Goal: Communication & Community: Ask a question

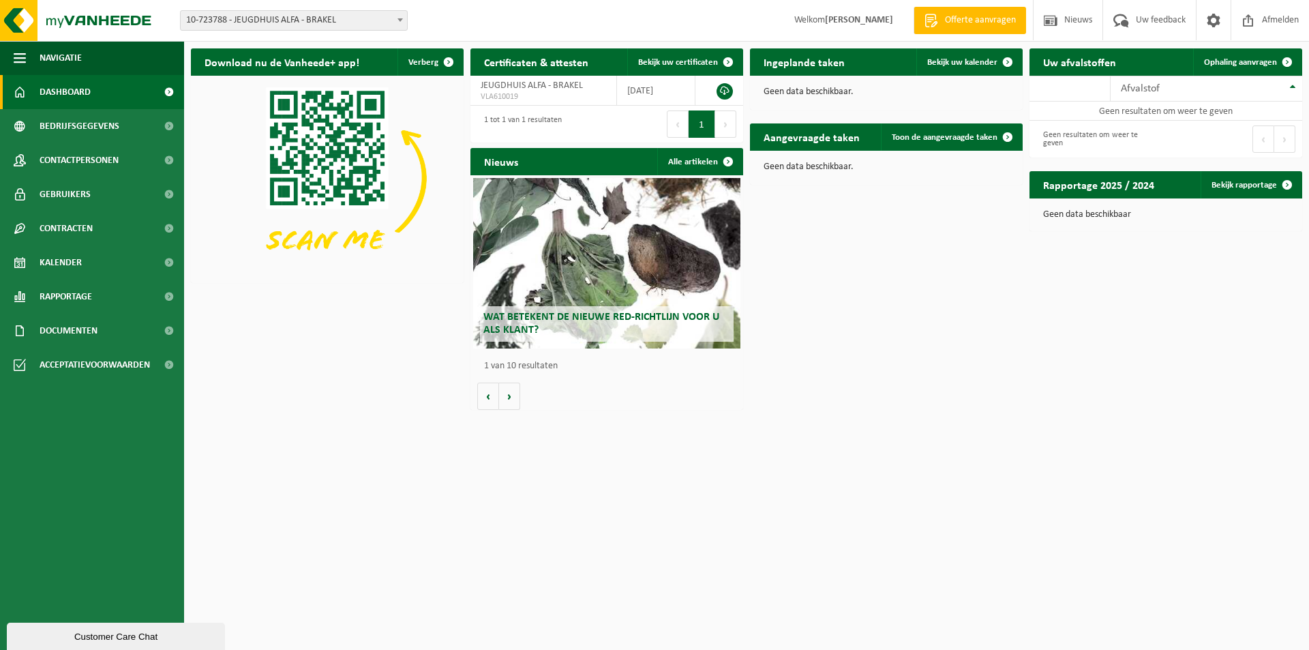
drag, startPoint x: 1062, startPoint y: 278, endPoint x: 1068, endPoint y: 258, distance: 20.5
click at [1062, 279] on div "Download nu de Vanheede+ app! Verberg Certificaten & attesten Bekijk uw certifi…" at bounding box center [746, 229] width 1118 height 375
click at [979, 286] on div "Download nu de Vanheede+ app! Verberg Certificaten & attesten Bekijk uw certifi…" at bounding box center [746, 229] width 1118 height 375
click at [648, 22] on div "Vestiging: 10-723788 - JEUGDHUIS ALFA - BRAKEL 10-887561 - KONINKLIJK JEUGDHUIS…" at bounding box center [654, 21] width 1309 height 42
click at [344, 24] on span "10-723788 - JEUGDHUIS ALFA - BRAKEL" at bounding box center [294, 20] width 226 height 19
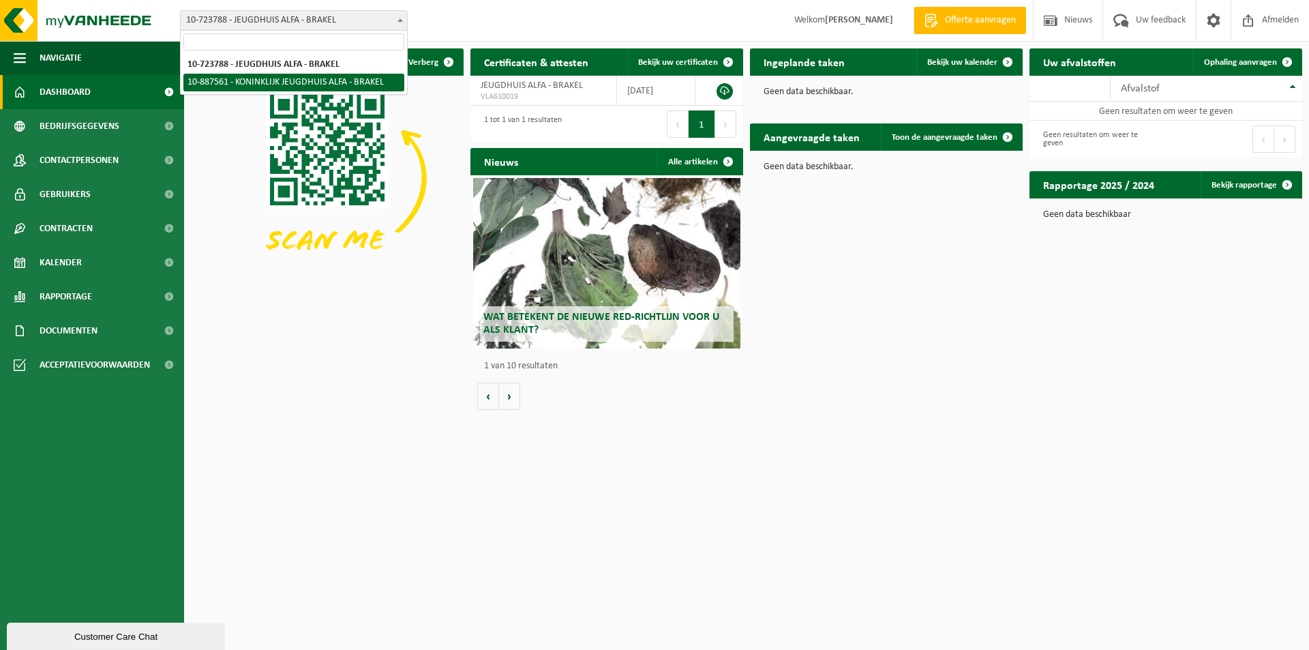
select select "113717"
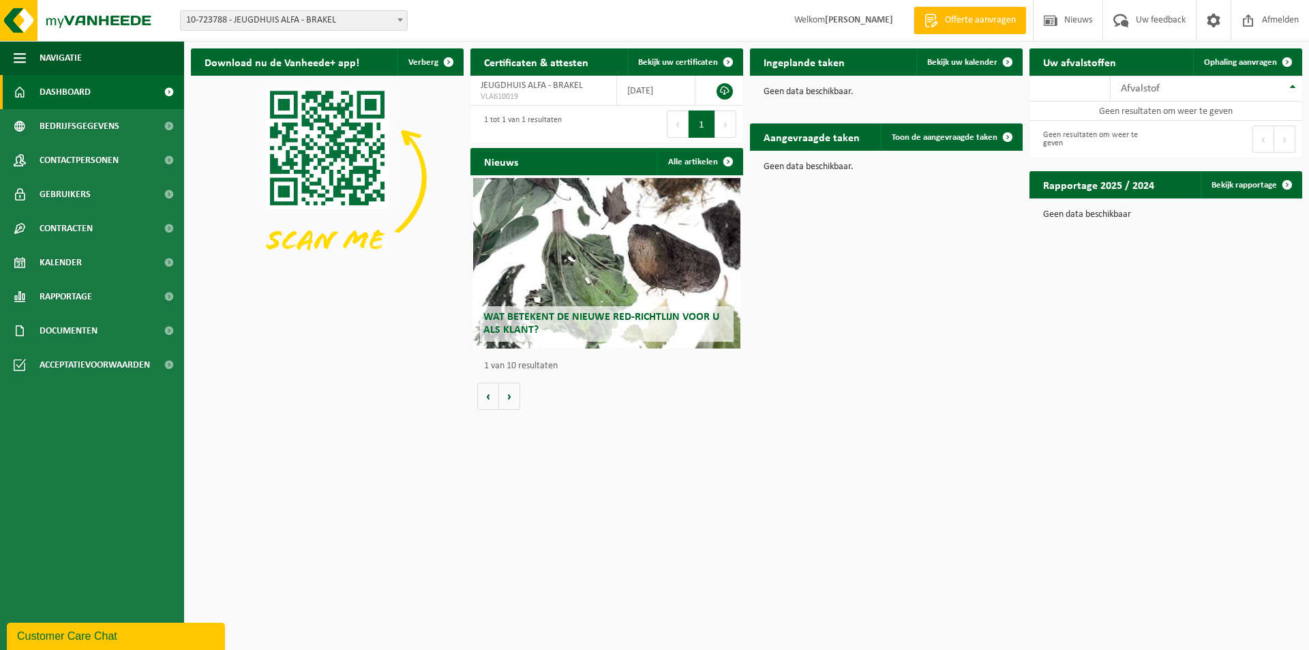
click at [262, 2] on div "Vestiging: 10-723788 - JEUGDHUIS ALFA - BRAKEL 10-887561 - KONINKLIJK JEUGDHUIS…" at bounding box center [654, 21] width 1309 height 42
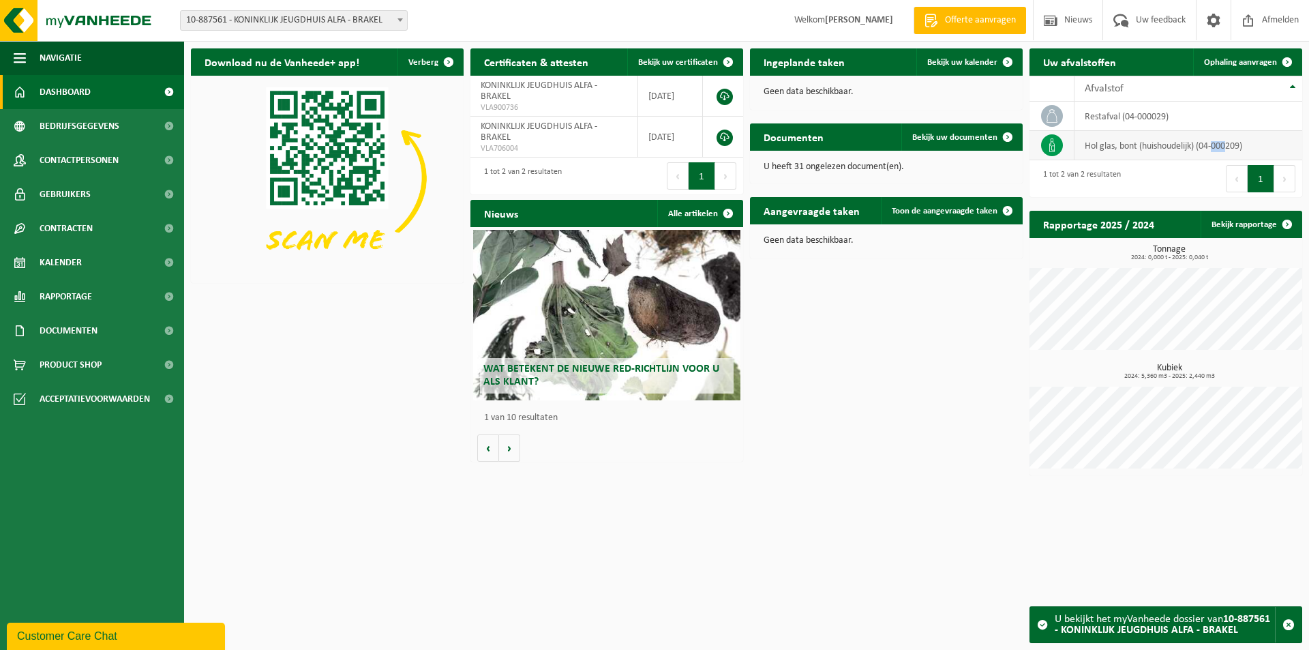
drag, startPoint x: 1231, startPoint y: 144, endPoint x: 1217, endPoint y: 140, distance: 14.1
click at [1217, 140] on td "hol glas, bont (huishoudelijk) (04-000209)" at bounding box center [1189, 145] width 228 height 29
drag, startPoint x: 92, startPoint y: 646, endPoint x: 93, endPoint y: 971, distance: 324.5
click at [92, 646] on button "Customer Care Chat" at bounding box center [116, 635] width 218 height 27
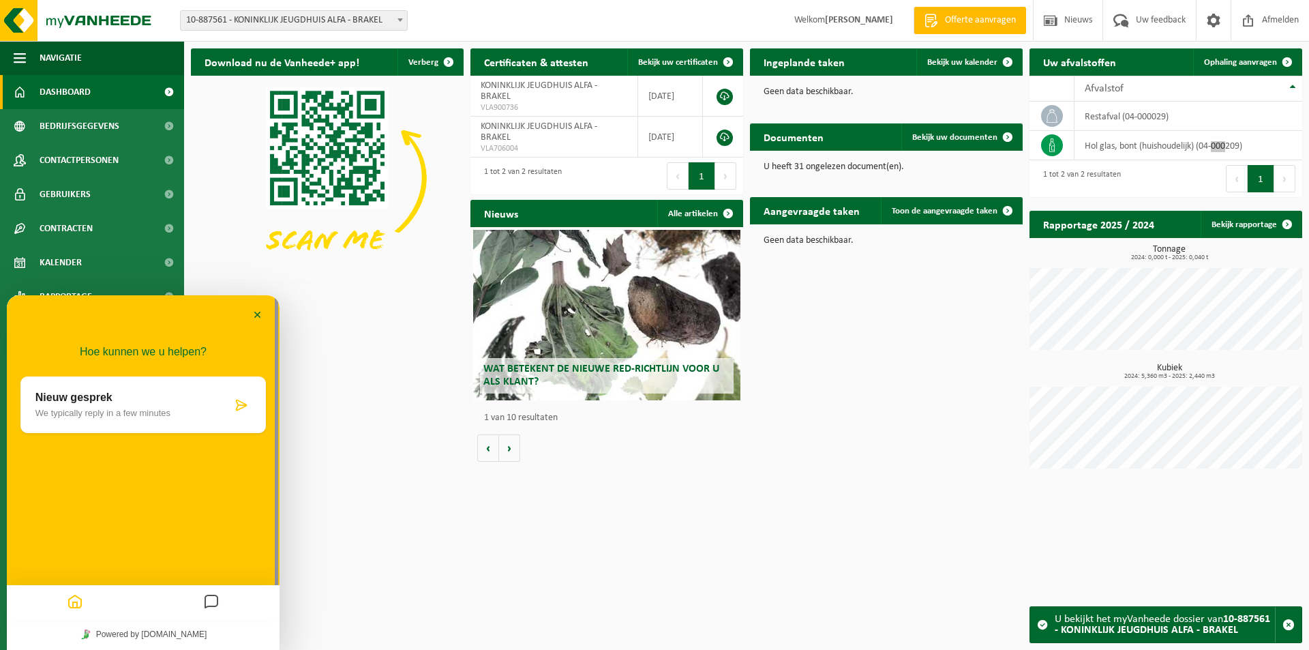
click at [222, 599] on button "Messages" at bounding box center [211, 602] width 23 height 27
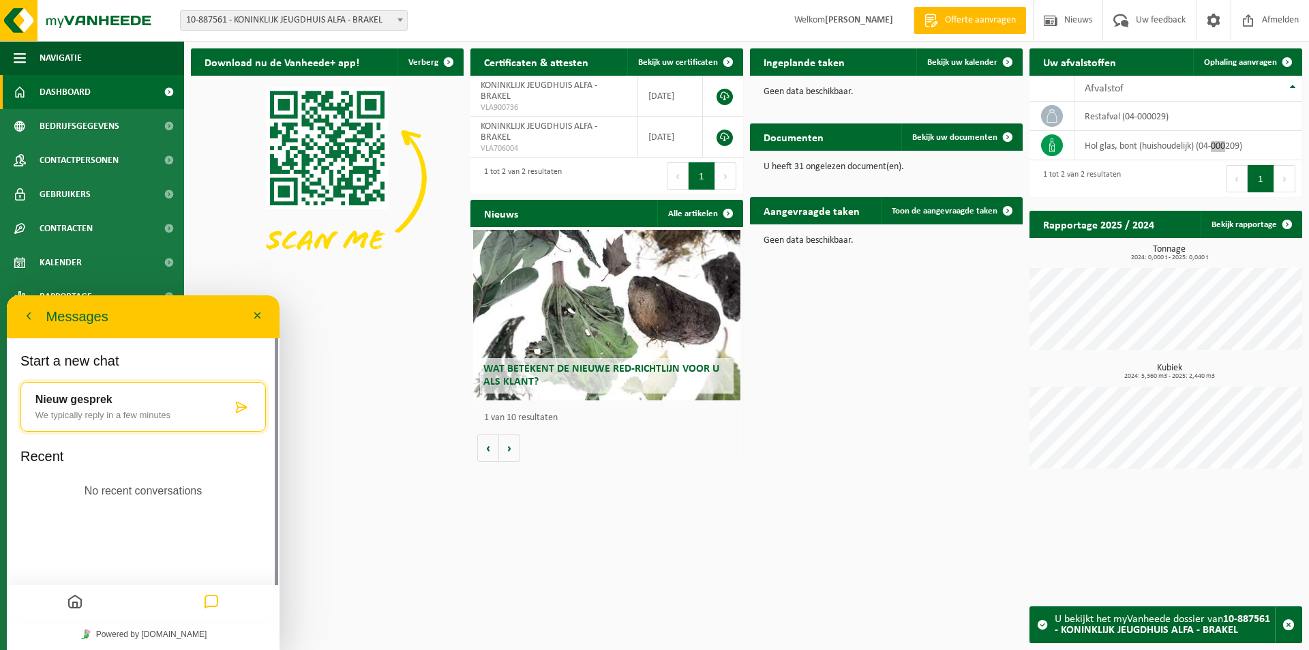
click at [106, 448] on div "Start a new chat Nieuw gesprek We typically reply in a few minutes Recent No re…" at bounding box center [142, 431] width 245 height 158
click at [75, 595] on icon "Home" at bounding box center [75, 602] width 16 height 27
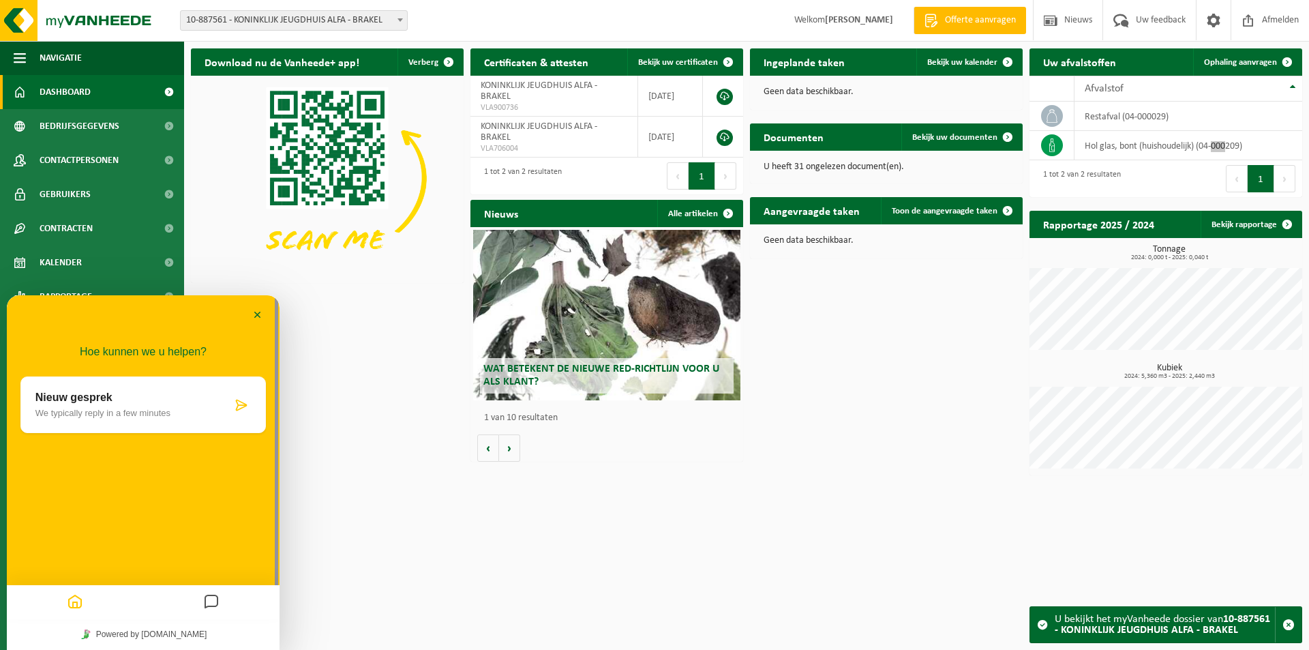
click at [216, 604] on icon "Messages" at bounding box center [211, 602] width 16 height 27
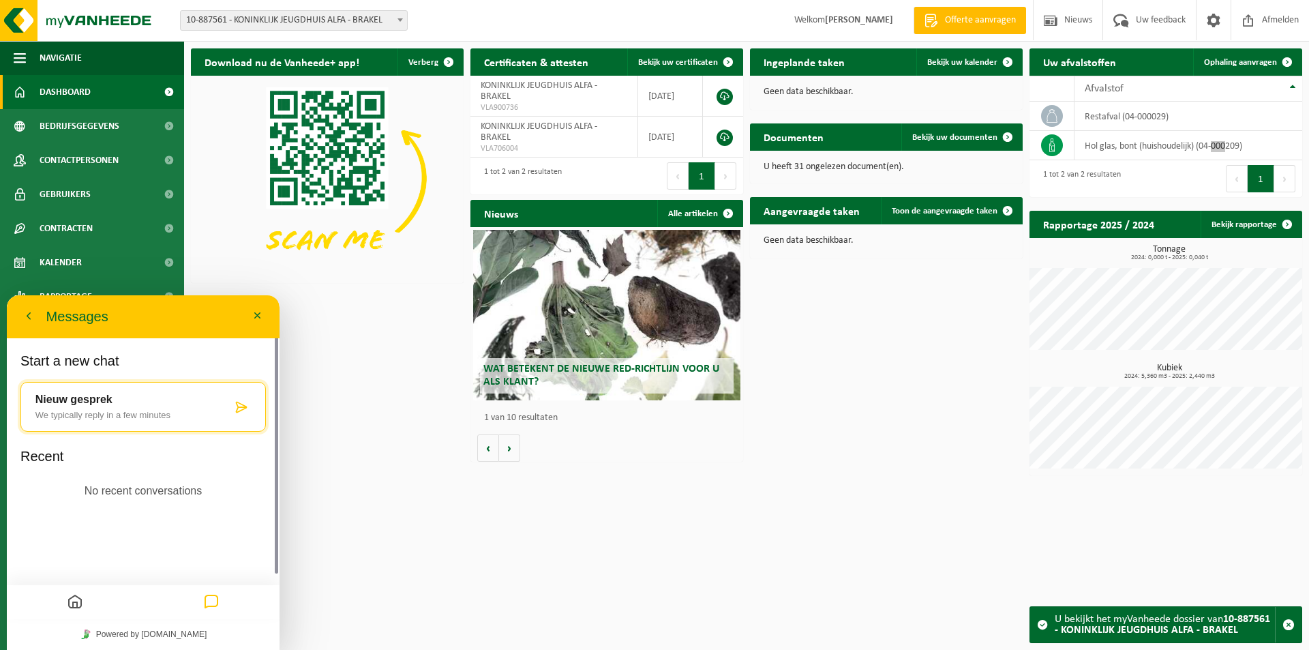
click at [118, 473] on div "No recent conversations" at bounding box center [144, 491] width 140 height 40
click at [137, 493] on p "No recent conversations" at bounding box center [144, 491] width 118 height 18
click at [389, 335] on div "Download nu de Vanheede+ app! Verberg Certificaten & attesten Bekijk uw certifi…" at bounding box center [746, 262] width 1118 height 440
click at [252, 319] on button "Minimaliseer" at bounding box center [258, 316] width 22 height 20
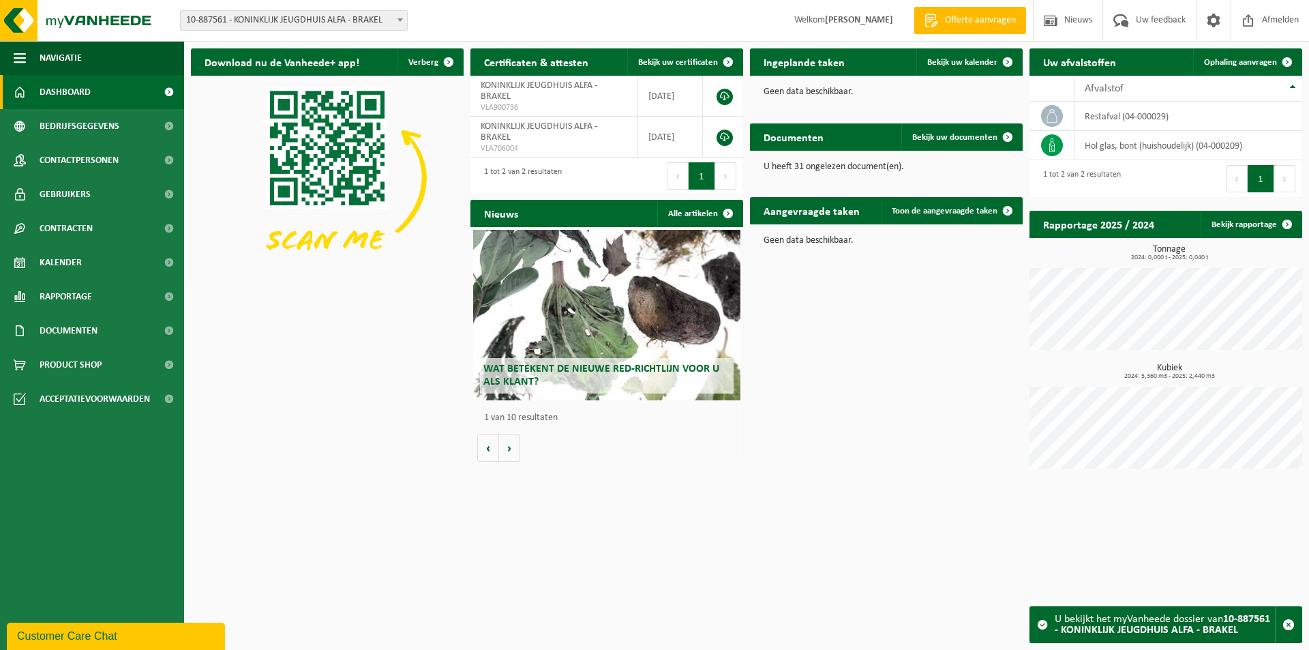
click at [356, 352] on div "Download nu de Vanheede+ app! Verberg Certificaten & attesten Bekijk uw certifi…" at bounding box center [746, 262] width 1118 height 440
click at [70, 236] on span "Contracten" at bounding box center [66, 228] width 53 height 34
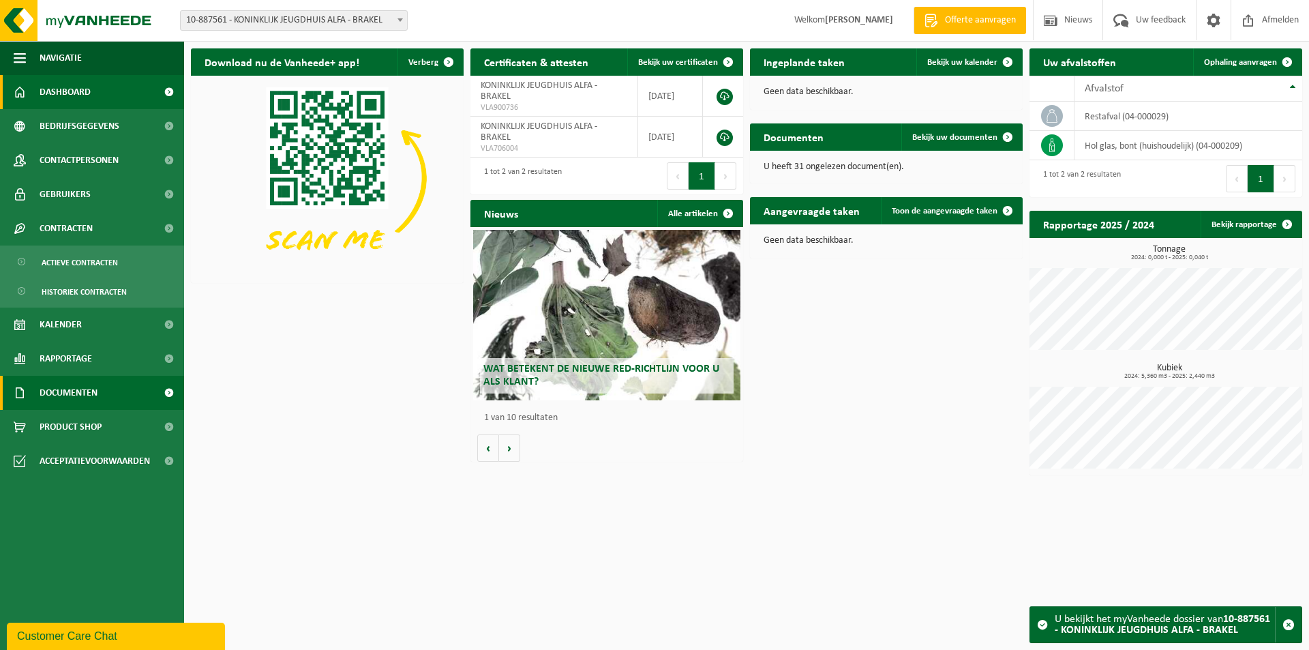
click at [80, 391] on span "Documenten" at bounding box center [69, 393] width 58 height 34
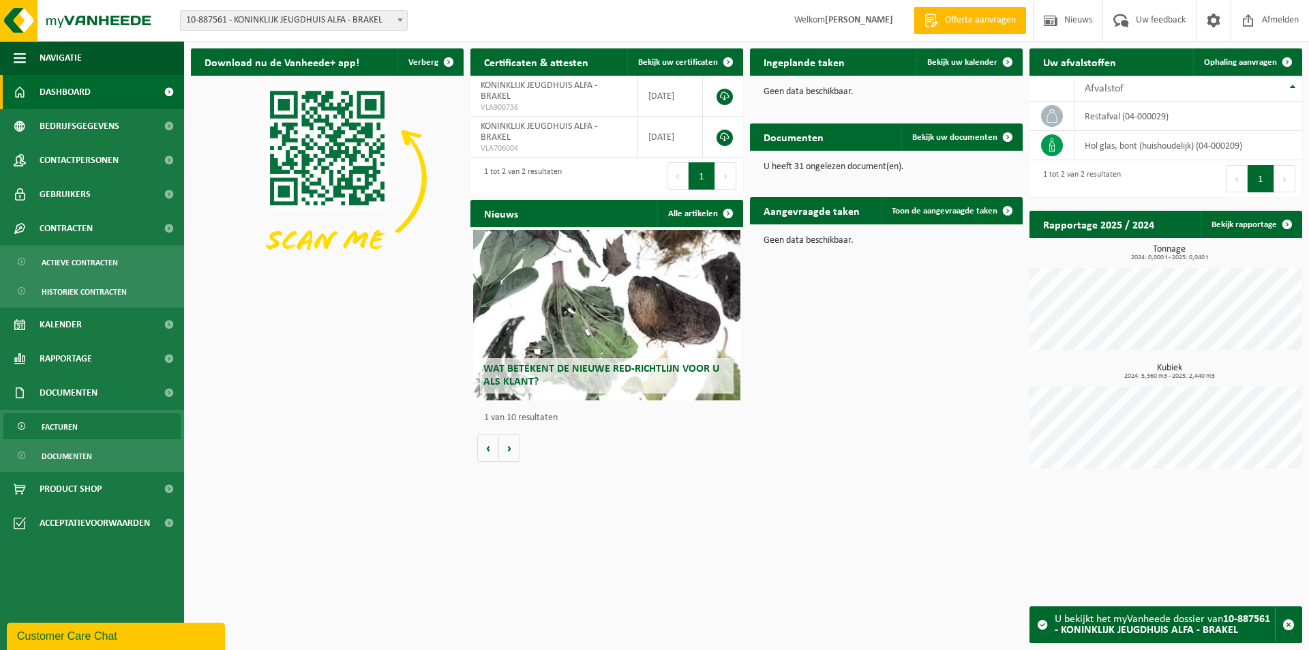
click at [87, 427] on link "Facturen" at bounding box center [91, 426] width 177 height 26
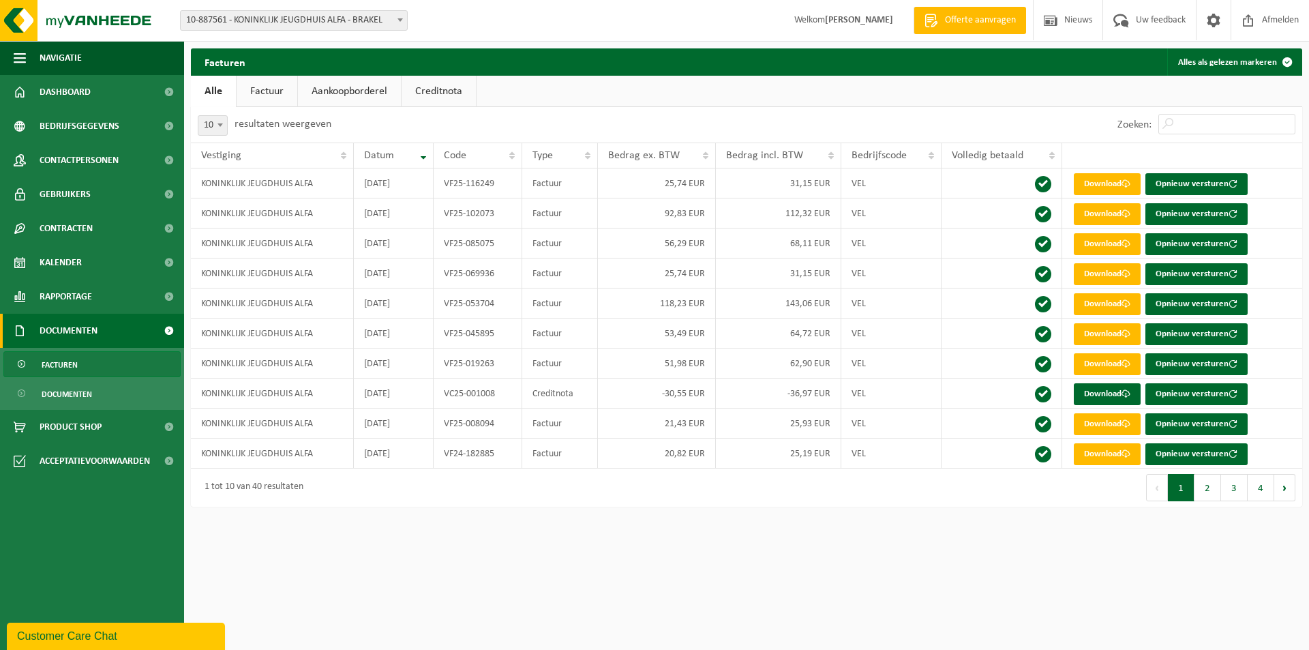
click at [592, 580] on html "Vestiging: 10-723788 - JEUGDHUIS ALFA - BRAKEL 10-887561 - KONINKLIJK JEUGDHUIS…" at bounding box center [654, 325] width 1309 height 650
click at [136, 635] on div "Customer Care Chat" at bounding box center [116, 636] width 198 height 16
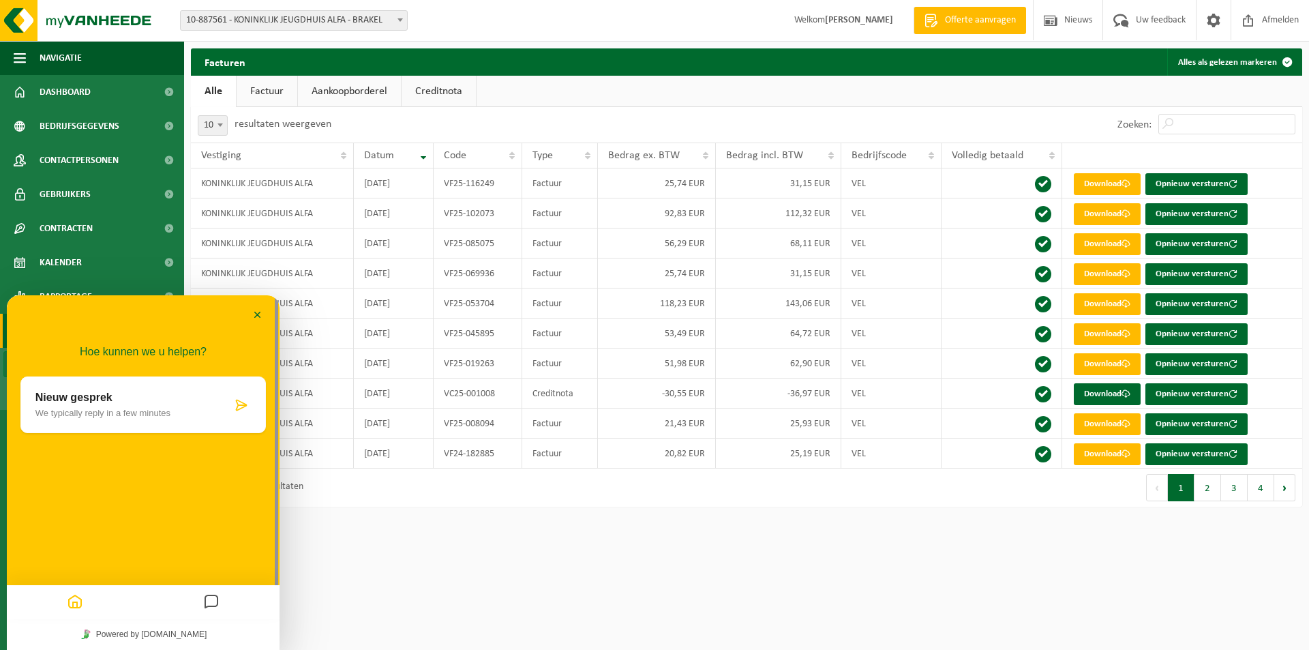
click at [56, 385] on div "Nieuw gesprek We typically reply in a few minutes" at bounding box center [142, 404] width 245 height 57
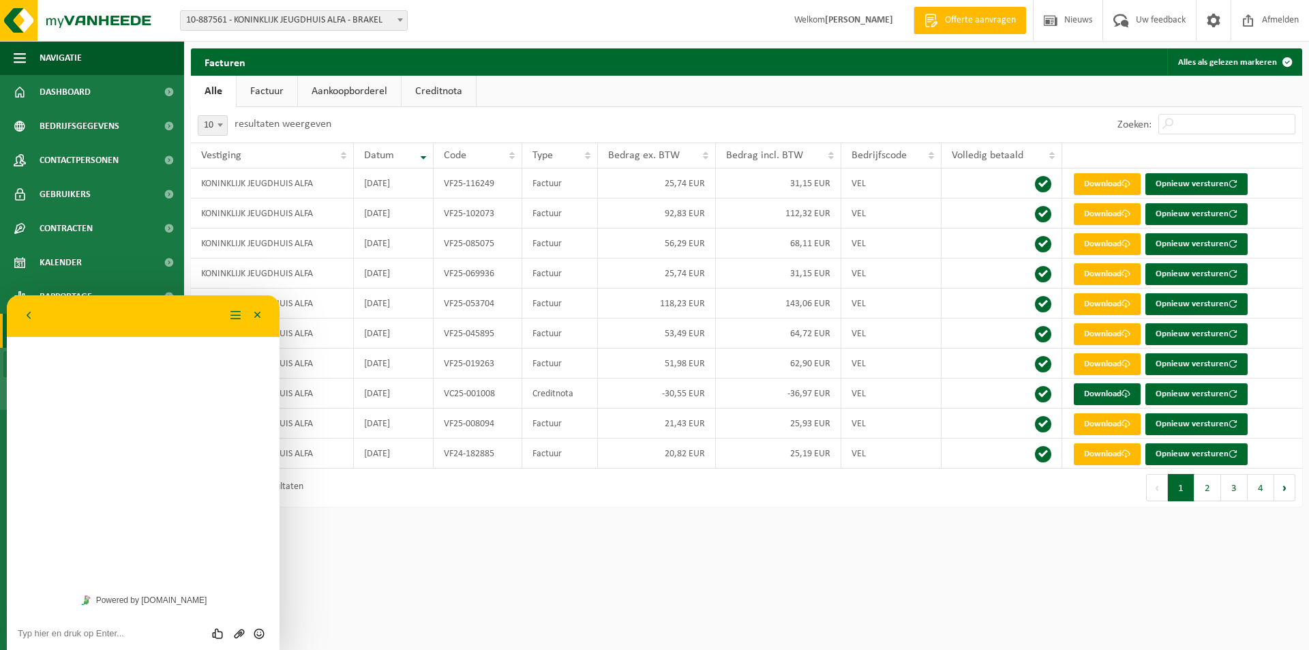
click at [121, 631] on textarea at bounding box center [143, 633] width 251 height 11
type textarea "i"
type textarea "opzegging contract van hot glas"
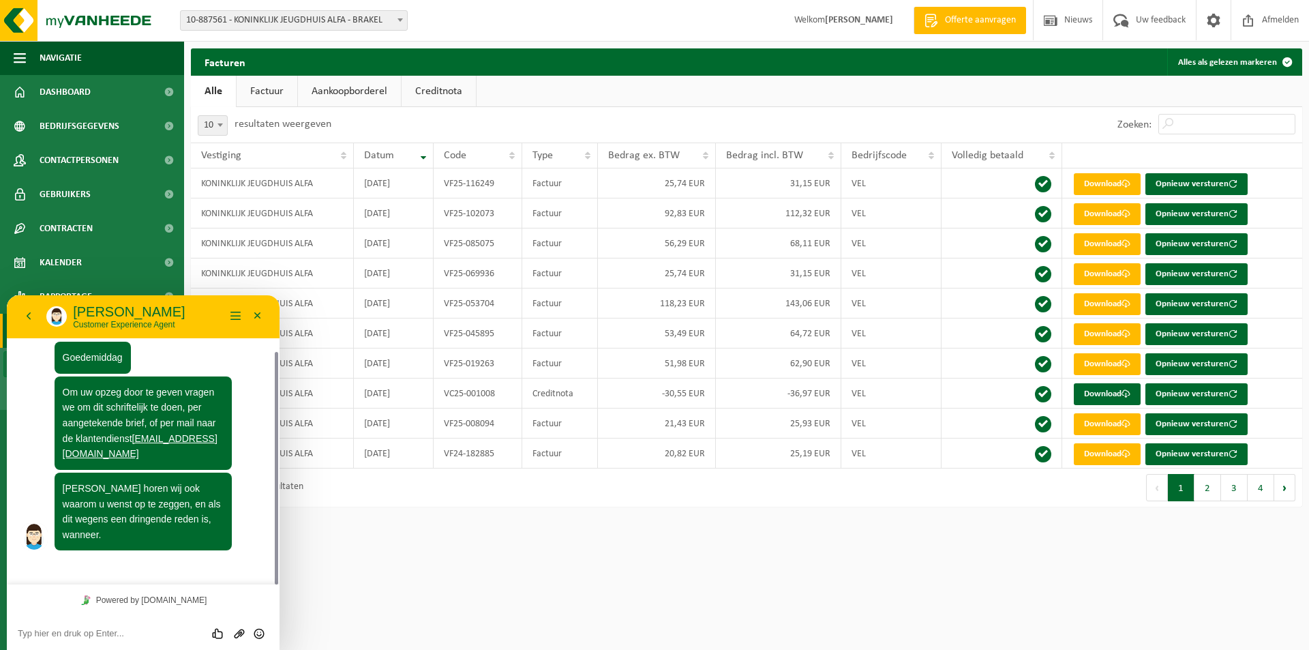
scroll to position [31, 0]
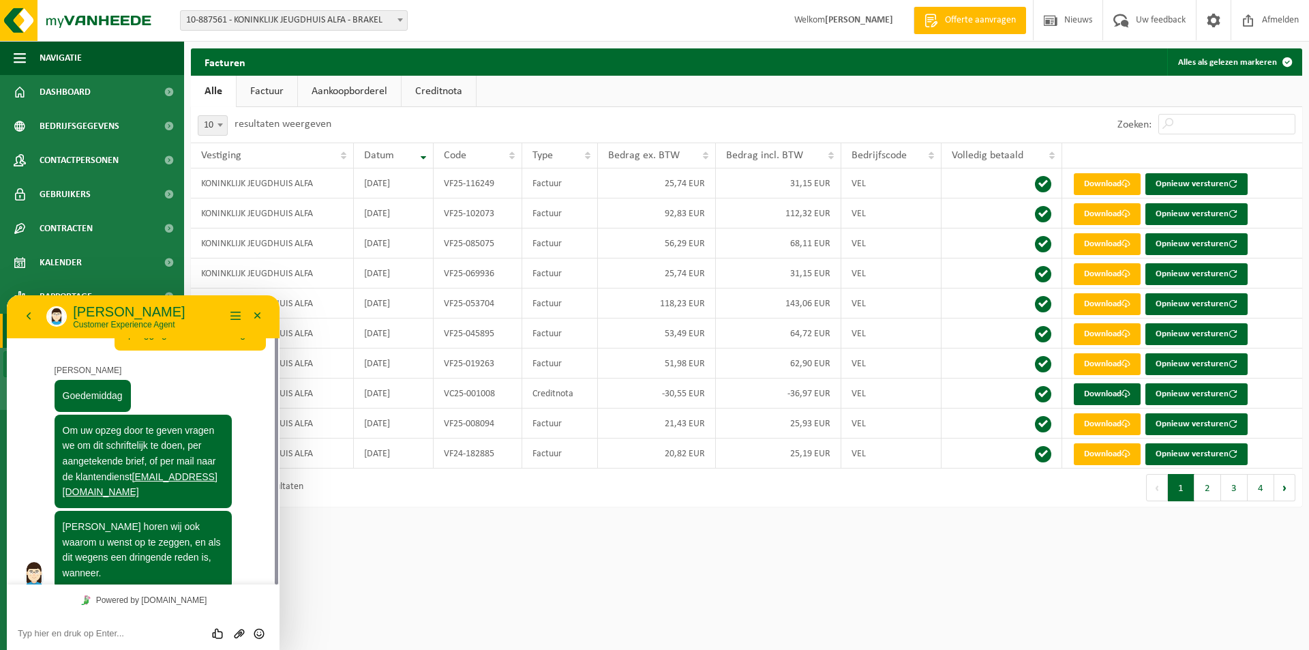
click at [89, 629] on textarea at bounding box center [143, 633] width 251 height 11
type textarea "a"
type textarea "d"
type textarea "k"
type textarea "z"
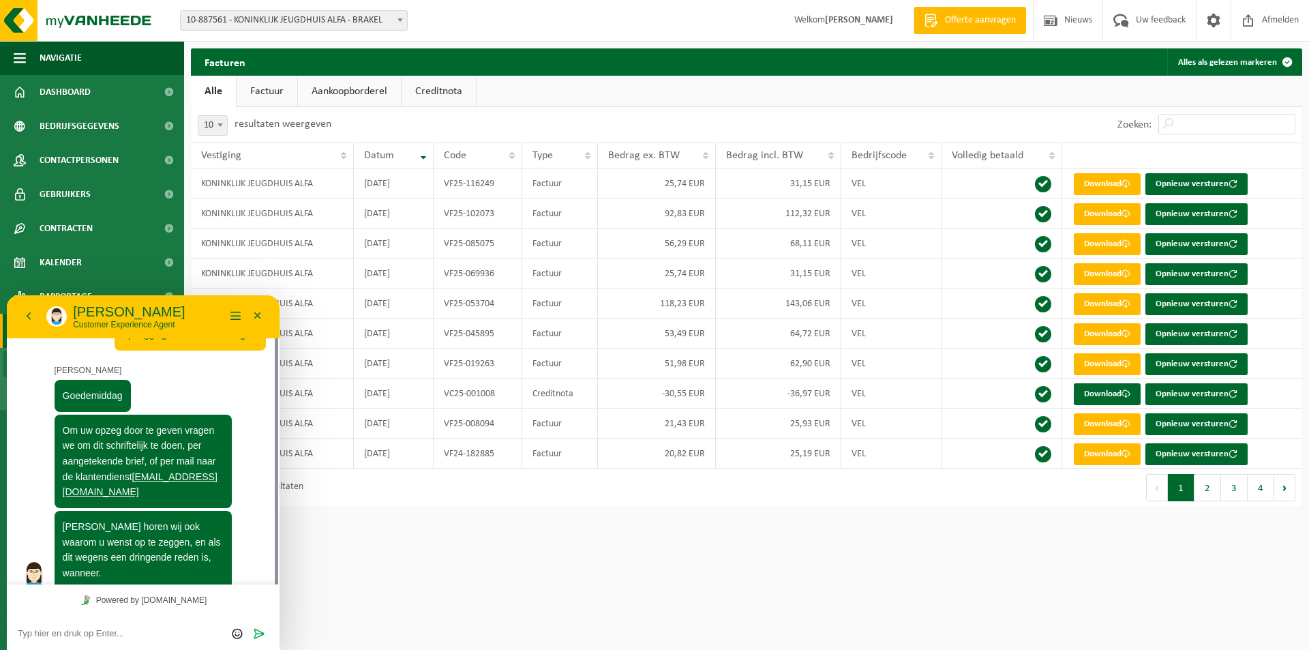
type textarea "g"
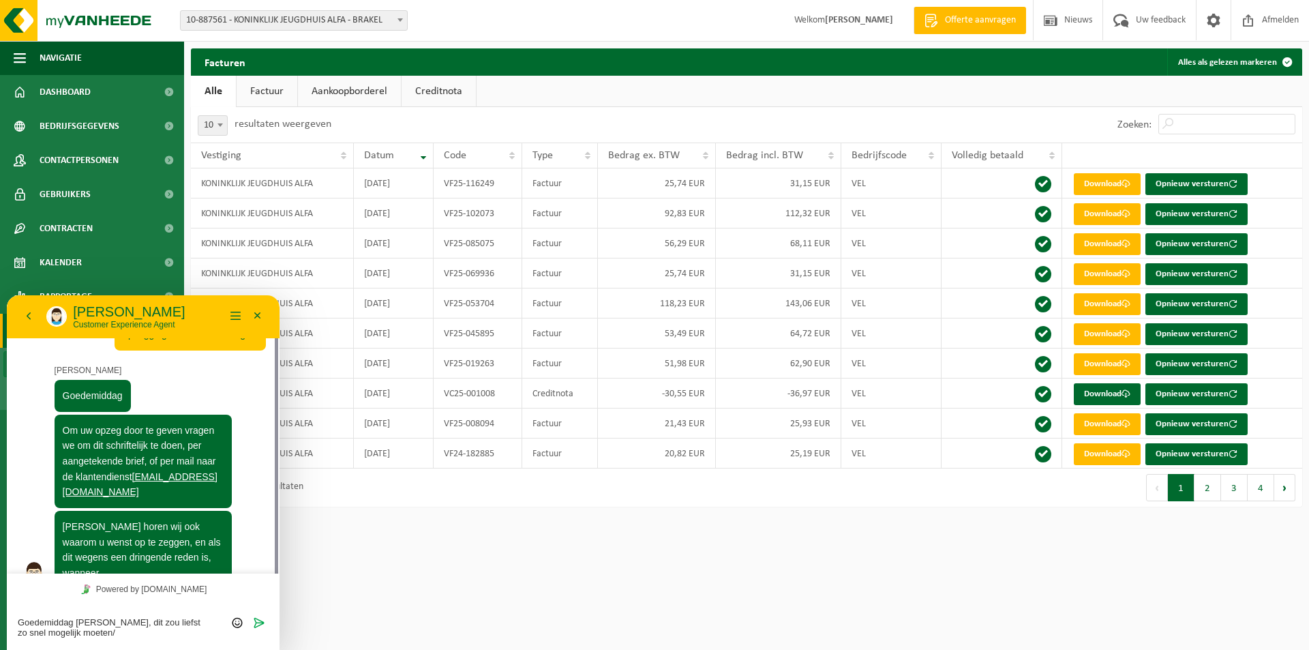
scroll to position [42, 0]
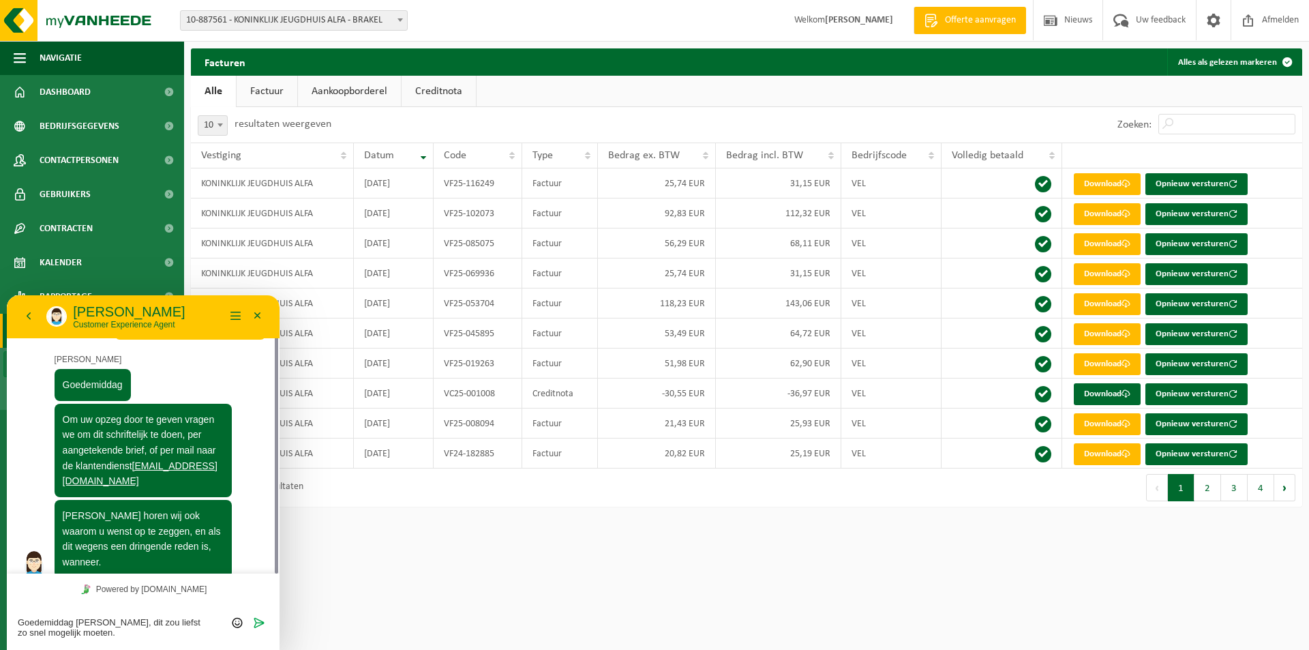
type textarea "Goedemiddag [PERSON_NAME], dit zou liefst zo snel mogelijk moeten."
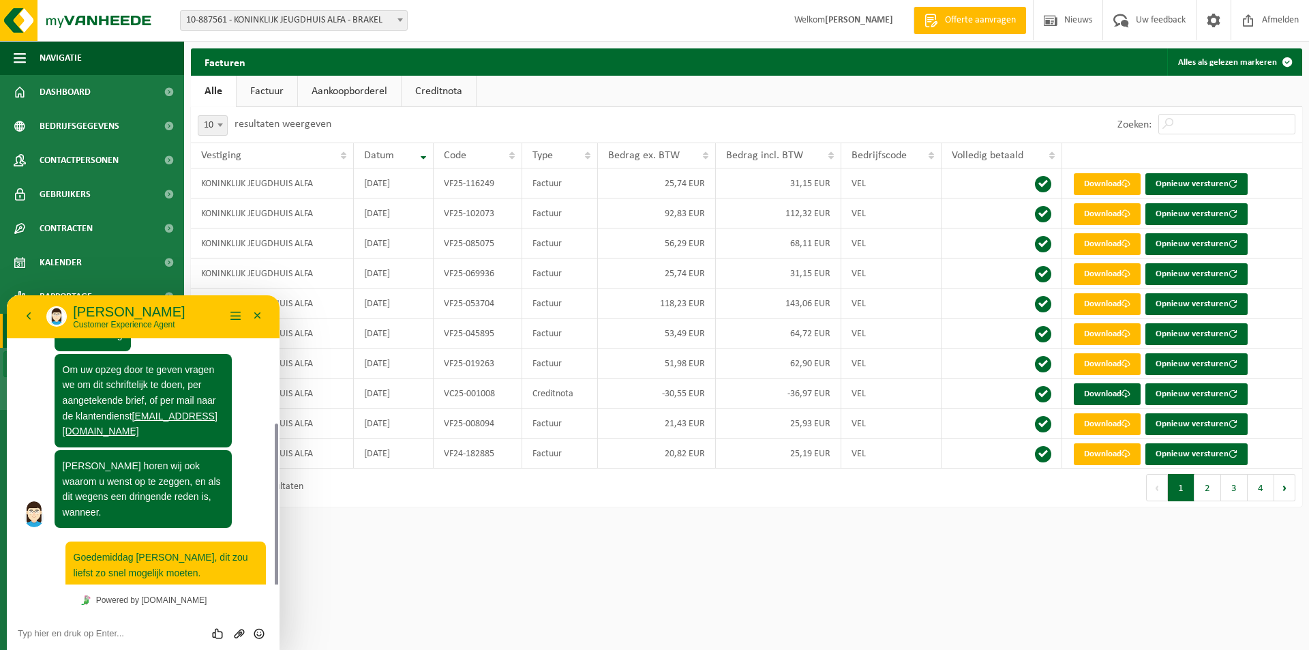
scroll to position [130, 0]
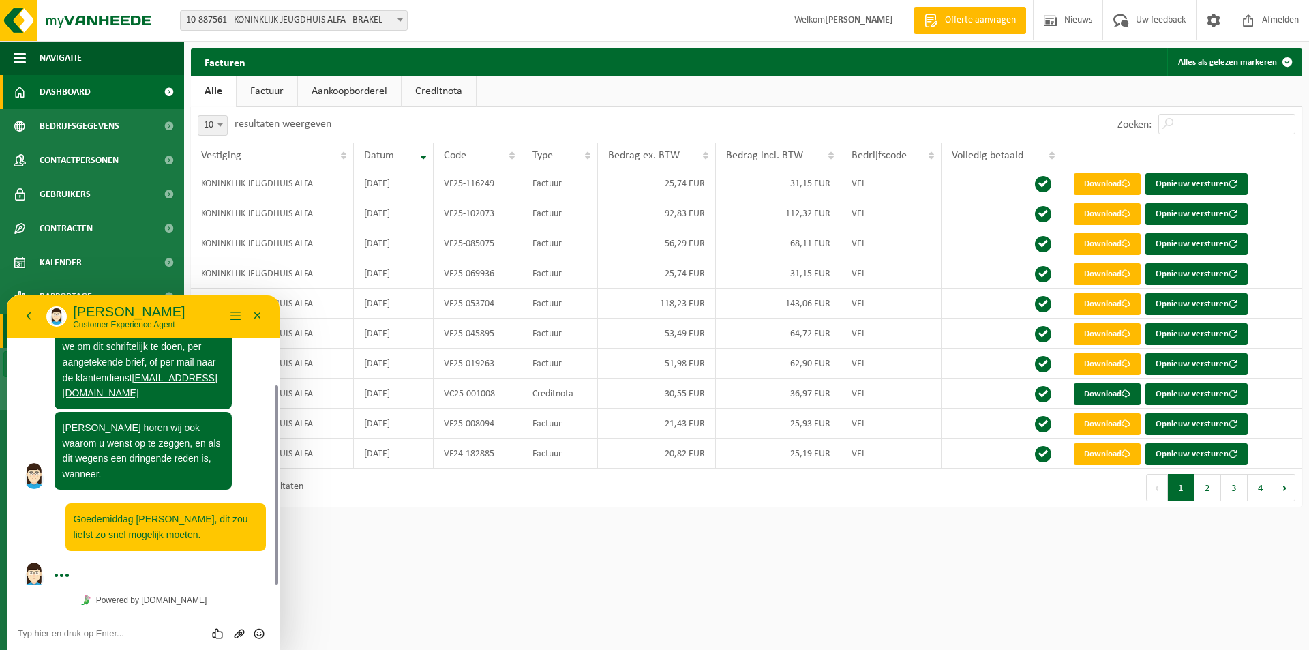
click at [98, 87] on link "Dashboard" at bounding box center [92, 92] width 184 height 34
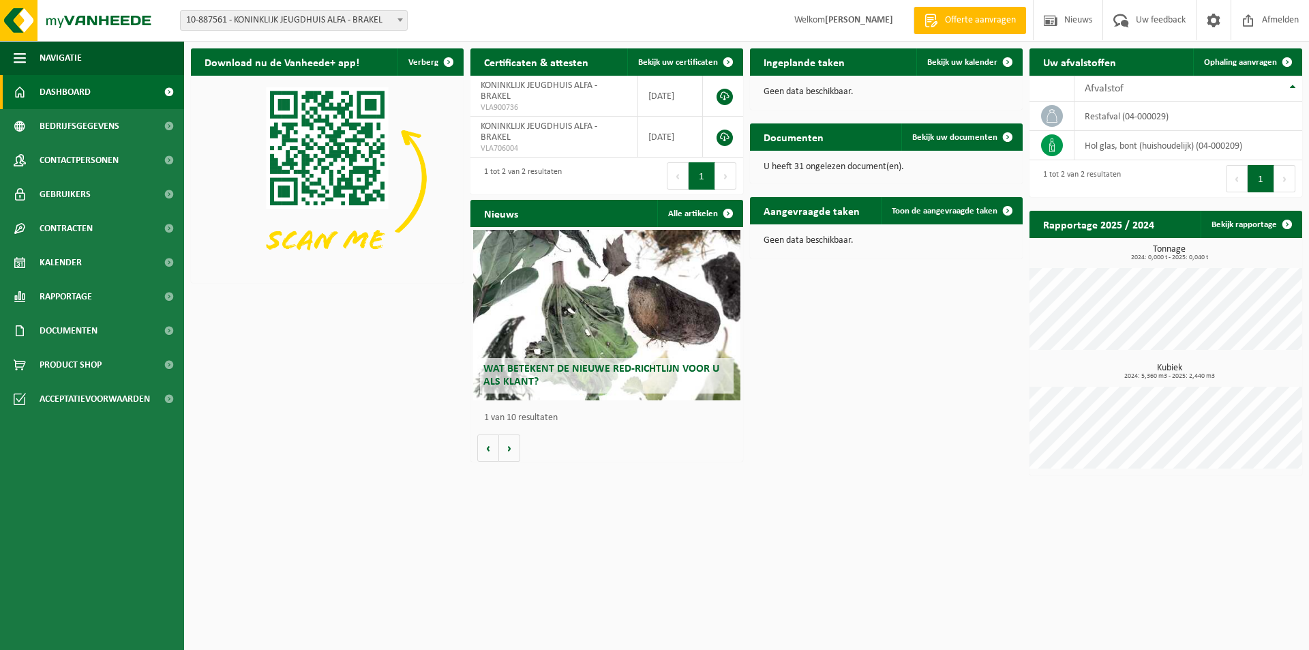
click at [132, 620] on ul "Navigatie Offerte aanvragen Nieuws Uw feedback Afmelden Dashboard Bedrijfsgegev…" at bounding box center [92, 345] width 184 height 609
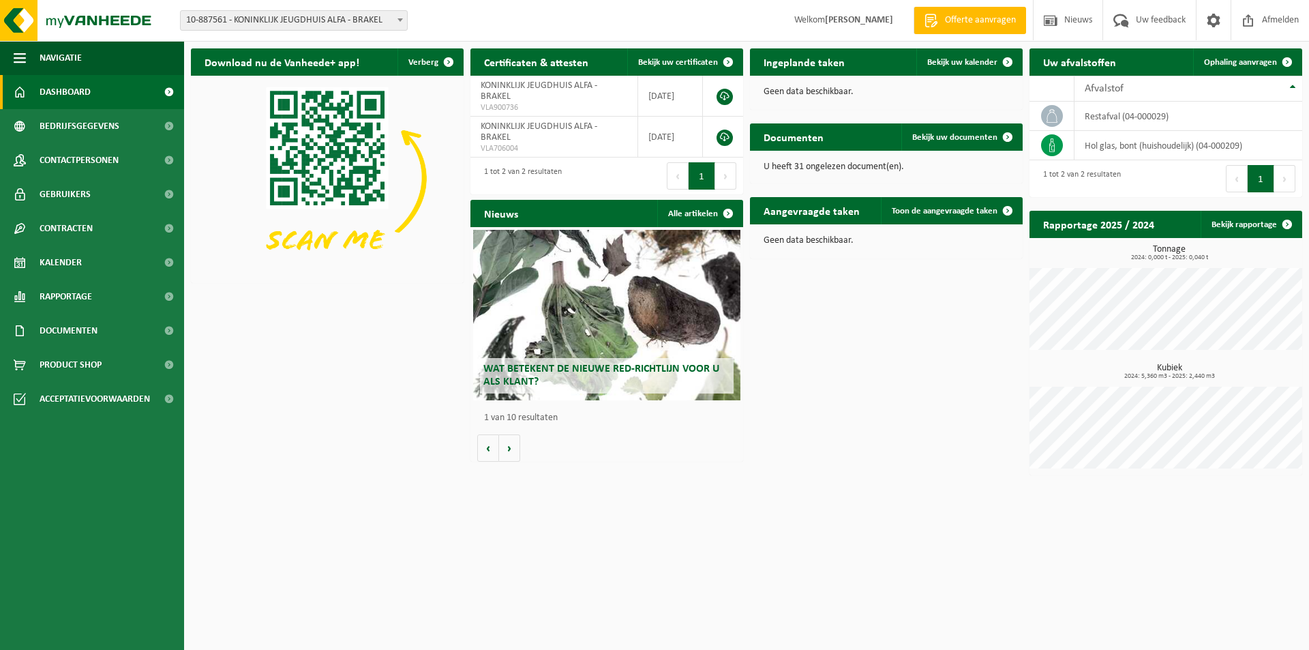
click at [242, 577] on html "Vestiging: 10-723788 - JEUGDHUIS ALFA - BRAKEL 10-887561 - KONINKLIJK JEUGDHUIS…" at bounding box center [654, 325] width 1309 height 650
click at [243, 577] on html "Vestiging: 10-723788 - JEUGDHUIS ALFA - BRAKEL 10-887561 - KONINKLIJK JEUGDHUIS…" at bounding box center [654, 325] width 1309 height 650
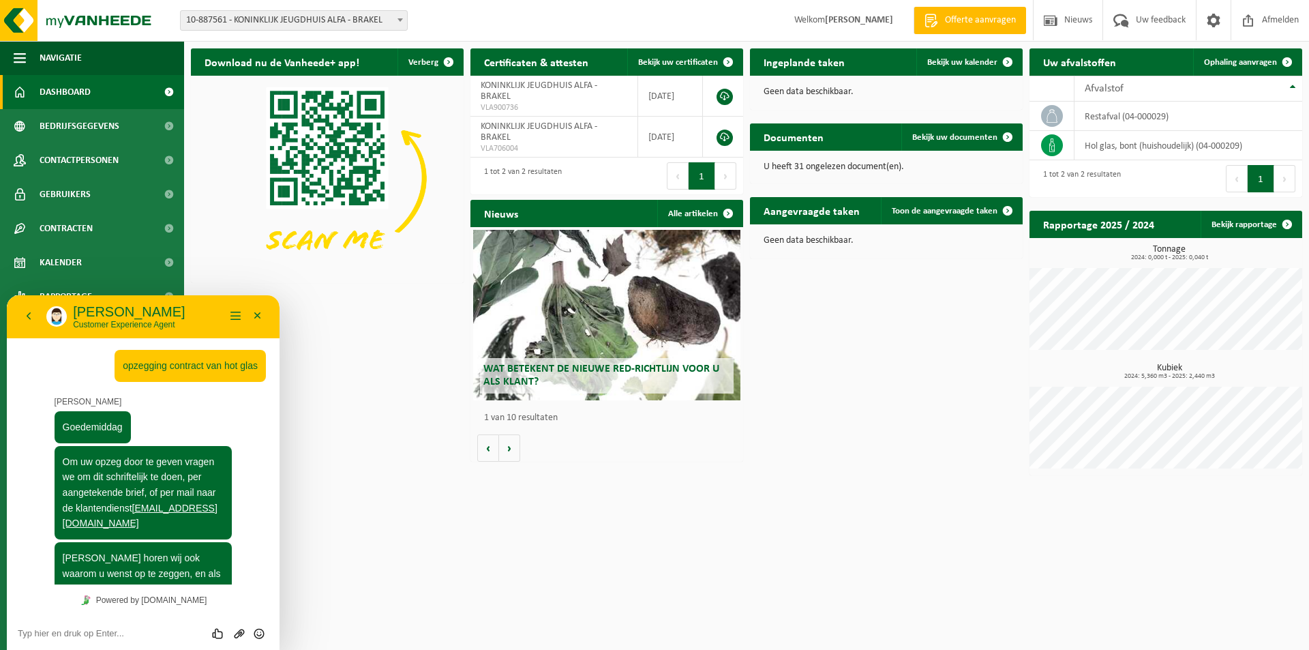
scroll to position [246, 0]
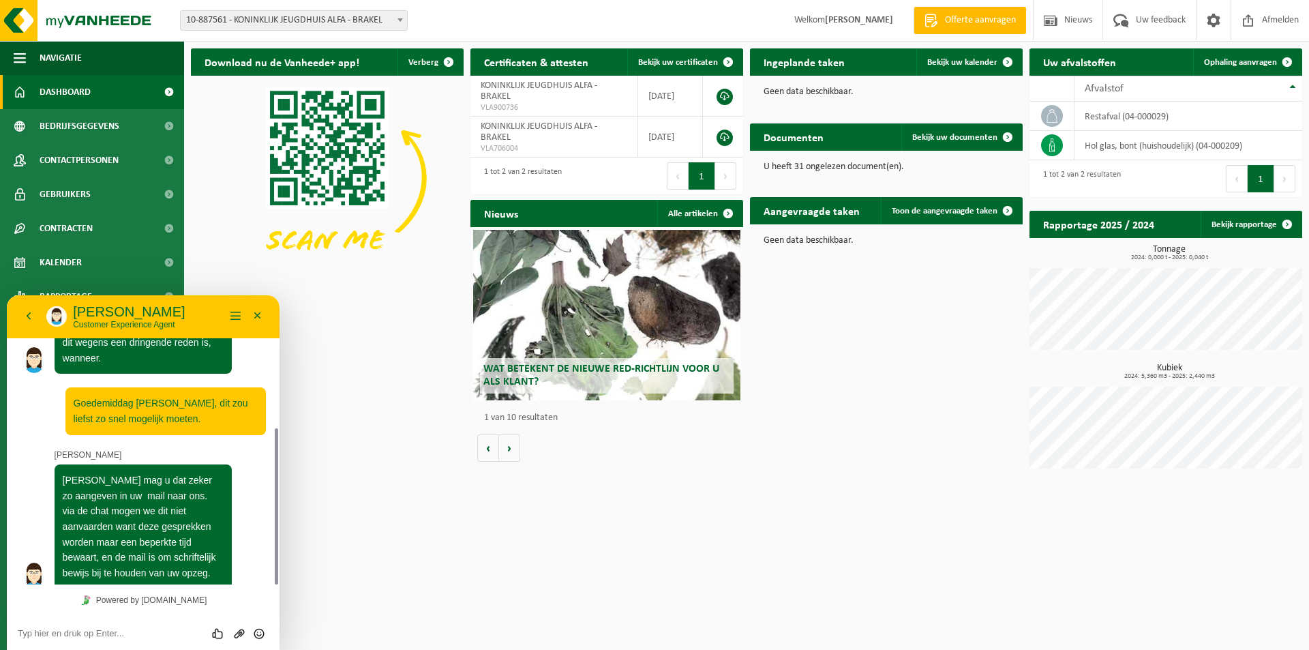
click at [117, 635] on textarea at bounding box center [143, 633] width 251 height 11
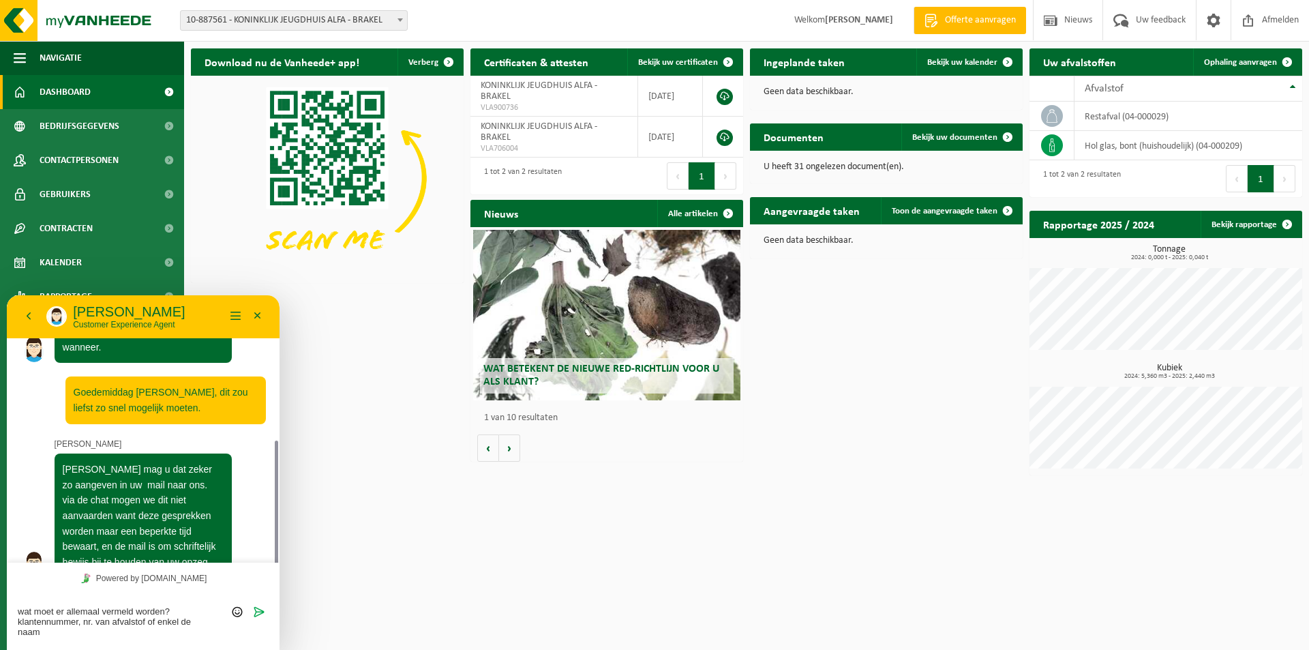
scroll to position [268, 0]
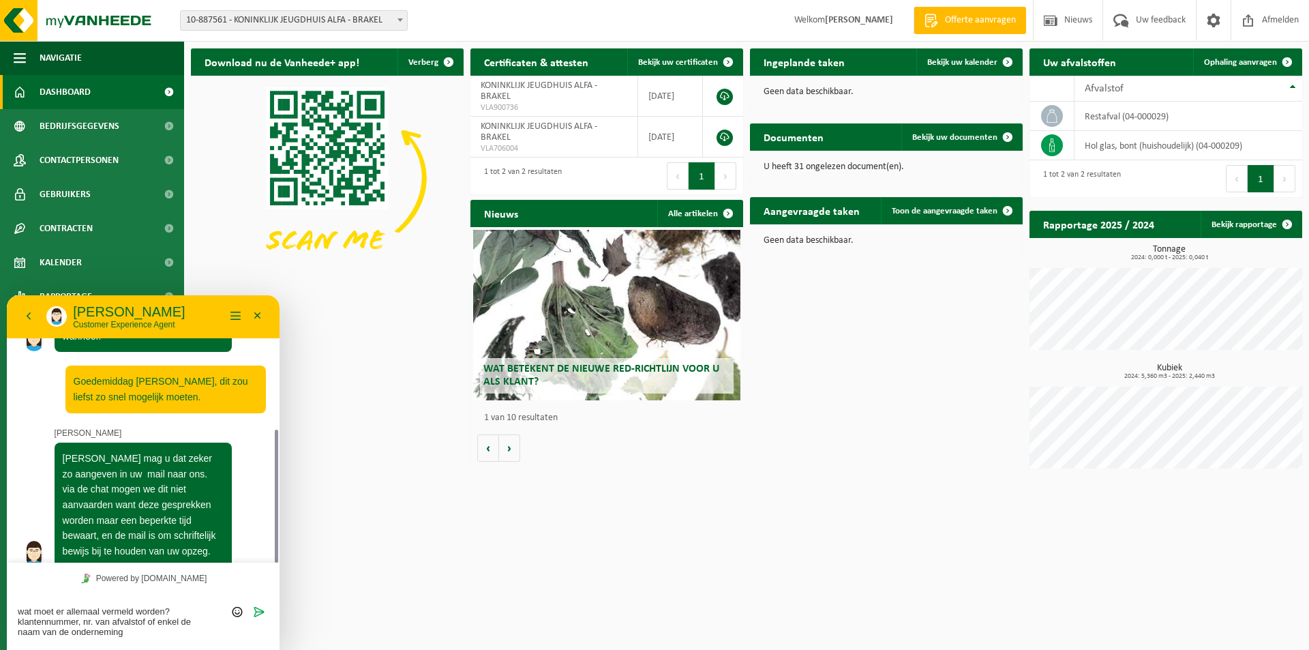
type textarea "wat moet er allemaal vermeld worden? klantennummer, nr. [PERSON_NAME] of enkel …"
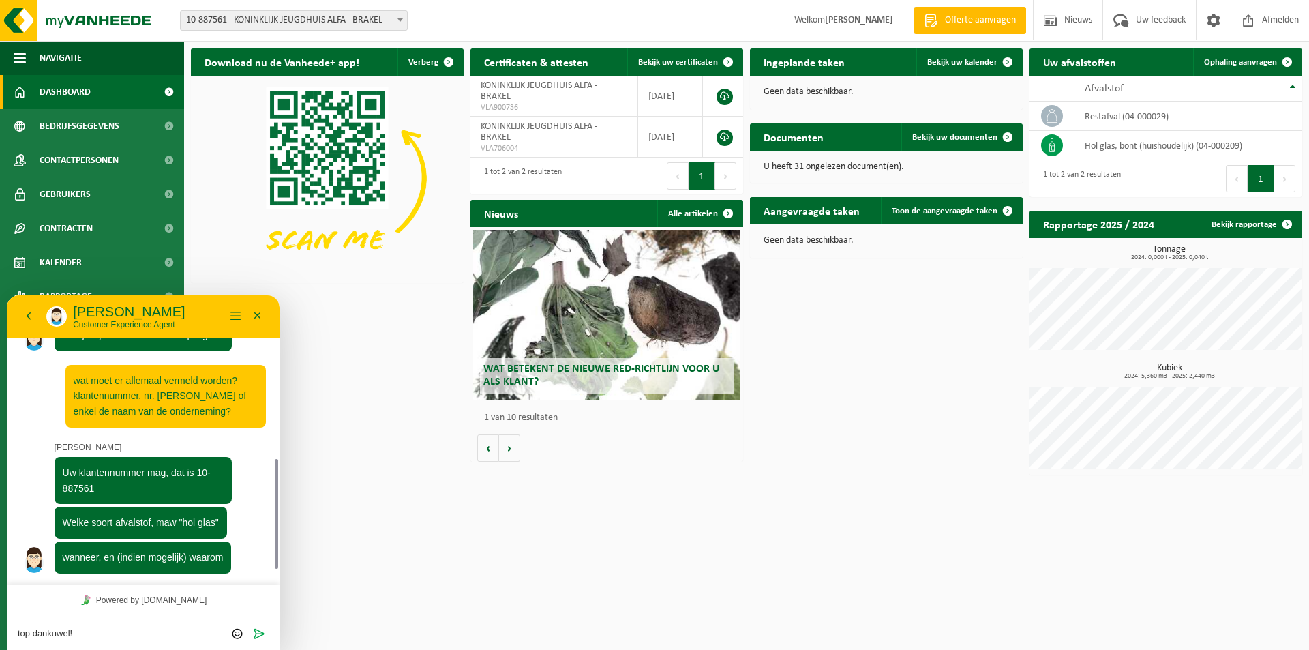
scroll to position [468, 0]
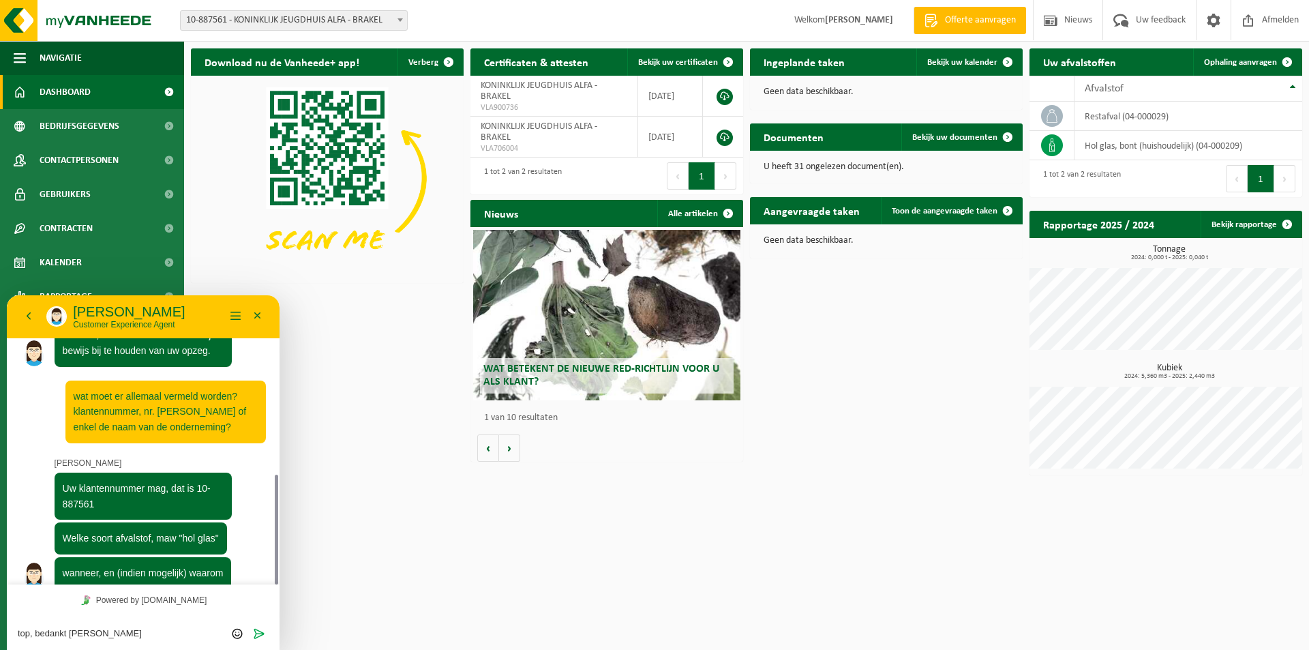
type textarea "top, bedankt Sarah!"
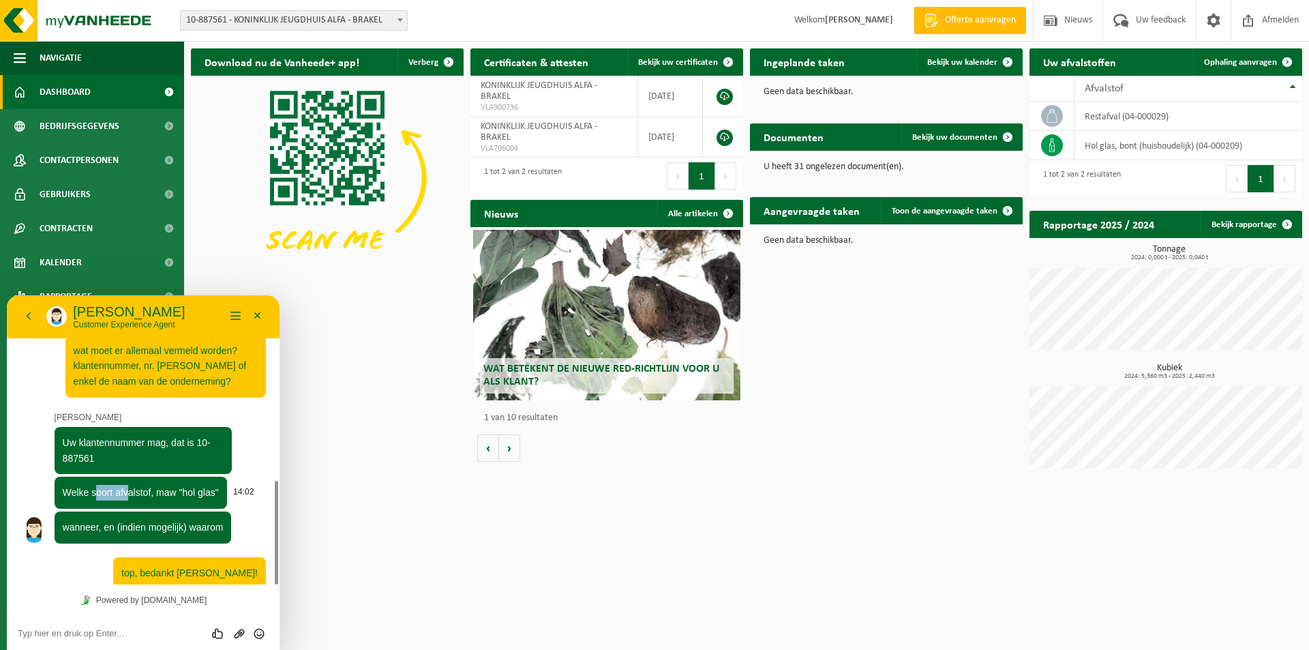
scroll to position [552, 0]
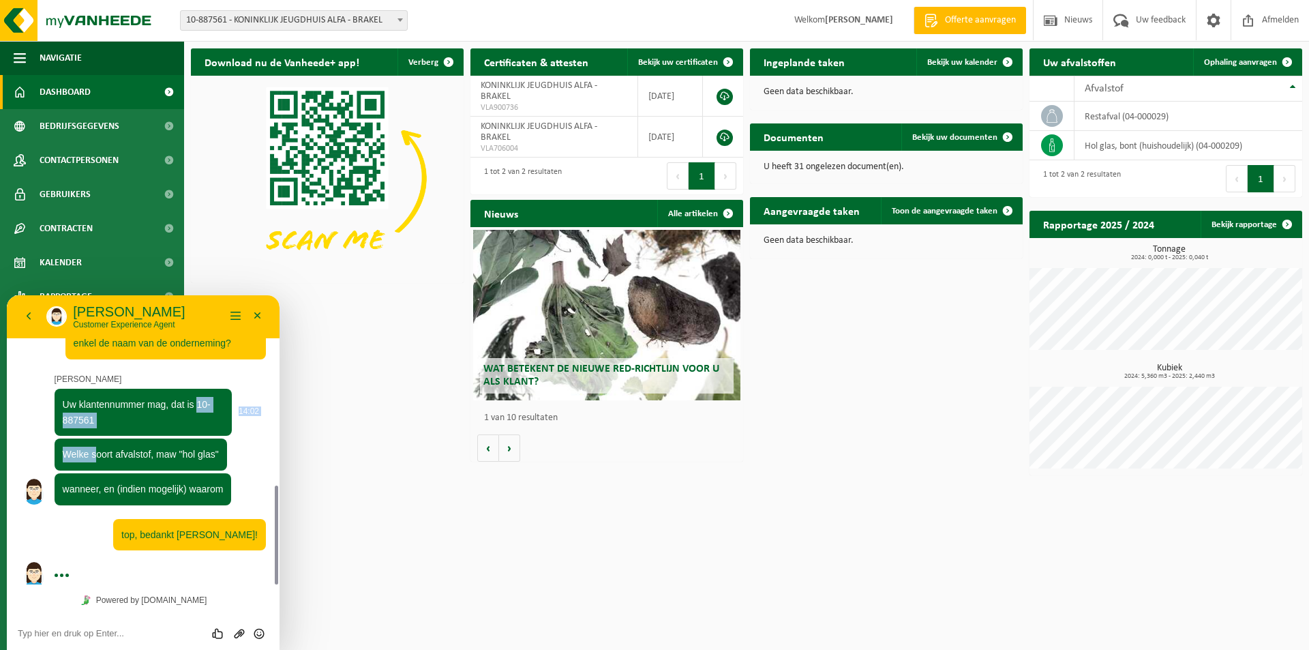
drag, startPoint x: 94, startPoint y: 442, endPoint x: 196, endPoint y: 389, distance: 115.6
click at [196, 399] on span "Uw klantennummer mag, dat is 10-887561" at bounding box center [137, 412] width 148 height 27
copy div "10-887561 14:02 Welke s"
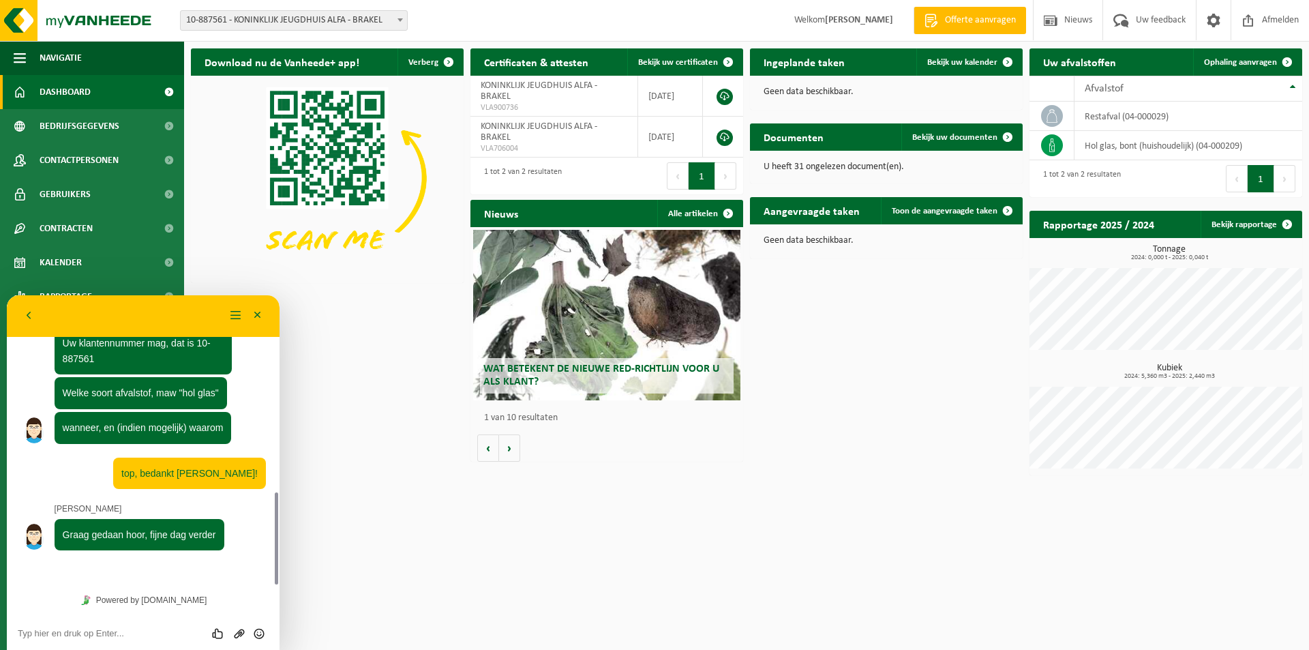
click at [93, 637] on textarea at bounding box center [143, 633] width 251 height 11
type textarea "voor u ook"
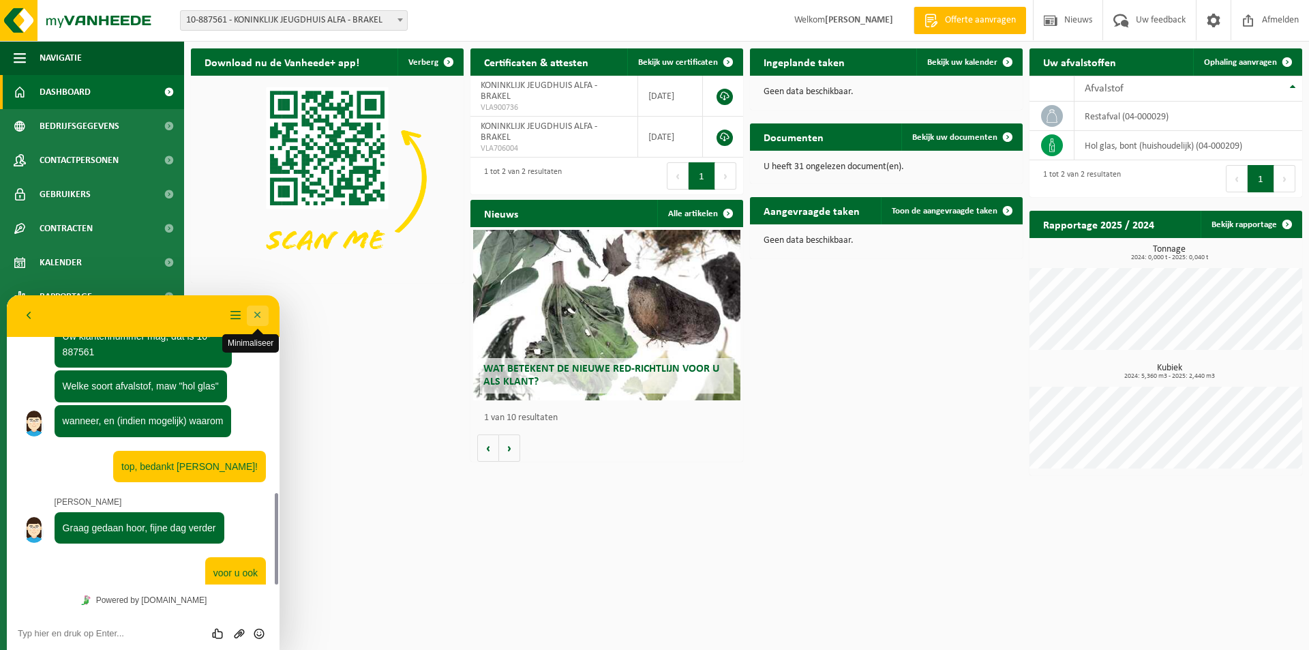
drag, startPoint x: 254, startPoint y: 317, endPoint x: 276, endPoint y: 301, distance: 26.9
click at [255, 317] on button "Minimaliseer" at bounding box center [258, 315] width 22 height 20
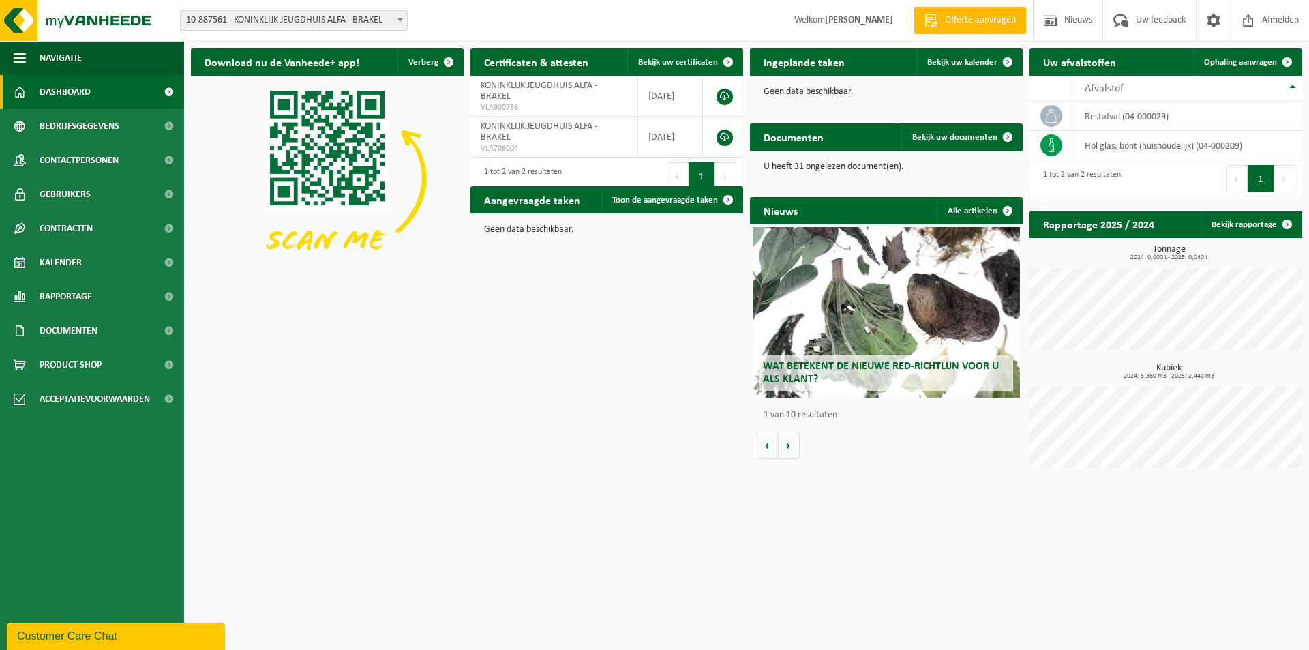
click at [522, 411] on div "Download nu de Vanheede+ app! Verberg Certificaten & attesten Bekijk uw certifi…" at bounding box center [746, 262] width 1118 height 440
click at [226, 23] on span "10-887561 - KONINKLIJK JEUGDHUIS ALFA - BRAKEL" at bounding box center [294, 20] width 226 height 19
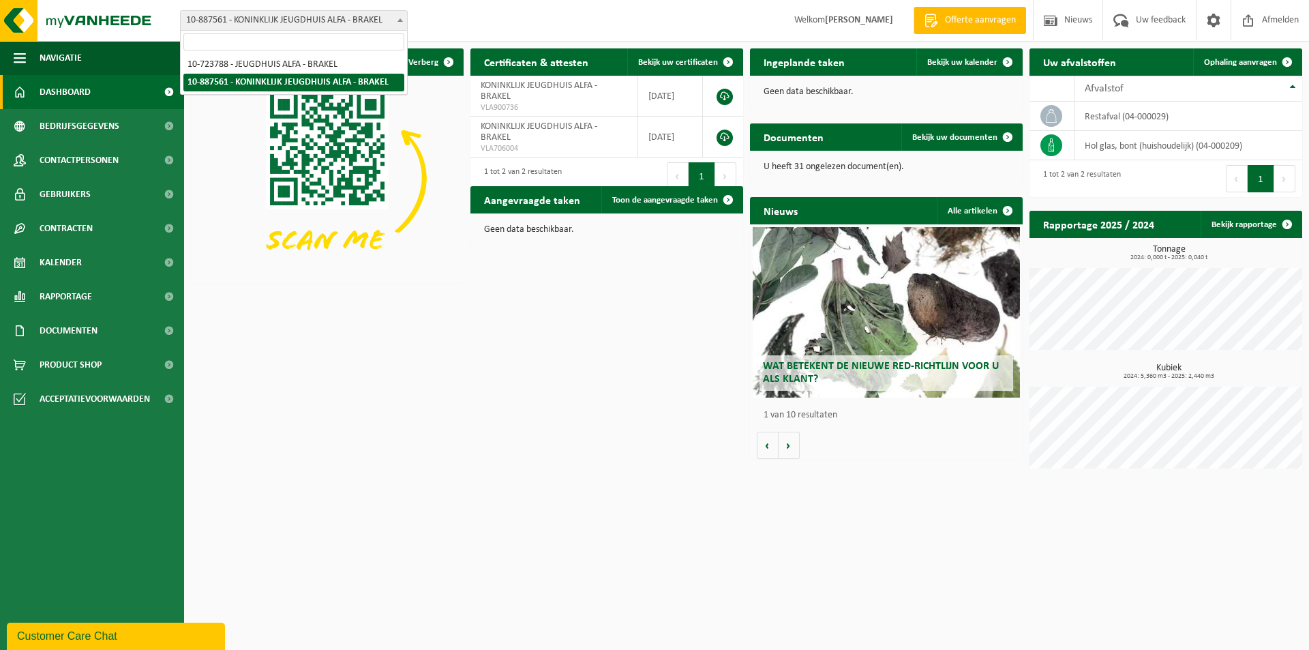
click at [226, 24] on span "10-887561 - KONINKLIJK JEUGDHUIS ALFA - BRAKEL" at bounding box center [294, 20] width 226 height 19
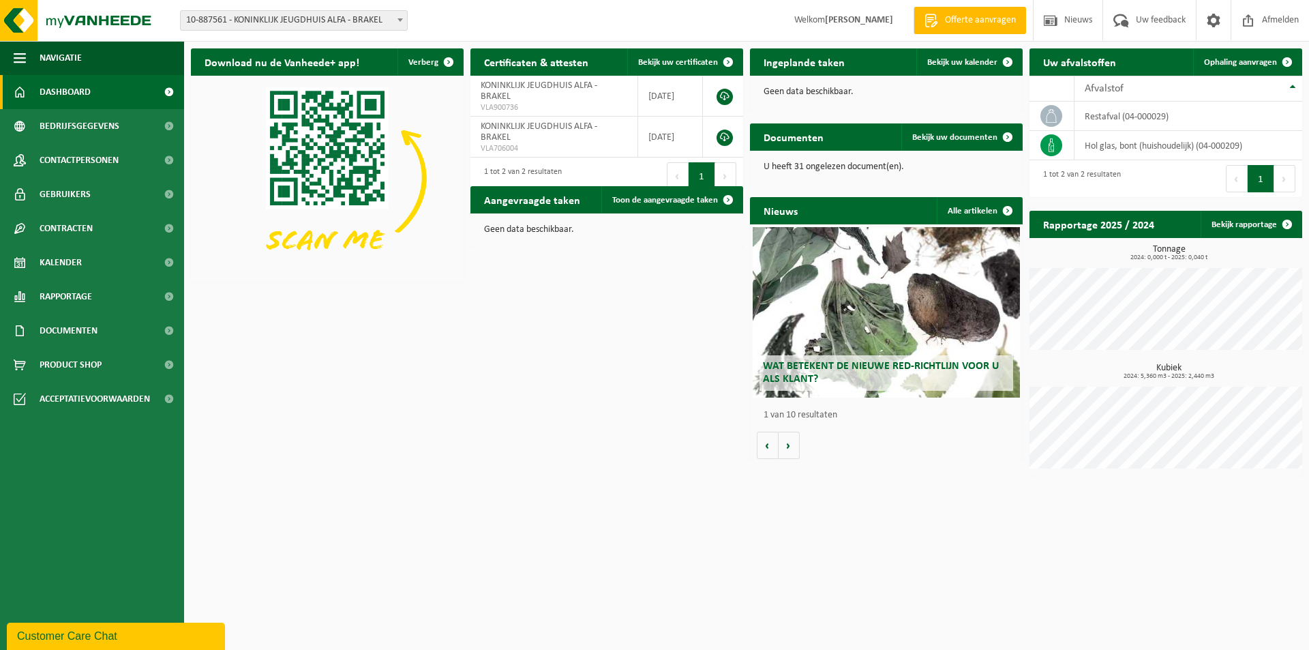
drag, startPoint x: 175, startPoint y: 18, endPoint x: 209, endPoint y: 29, distance: 35.6
click at [209, 29] on div "Vestiging: 10-723788 - JEUGDHUIS ALFA - BRAKEL 10-887561 - KONINKLIJK JEUGDHUIS…" at bounding box center [299, 20] width 258 height 20
click at [70, 141] on span "Bedrijfsgegevens" at bounding box center [80, 126] width 80 height 34
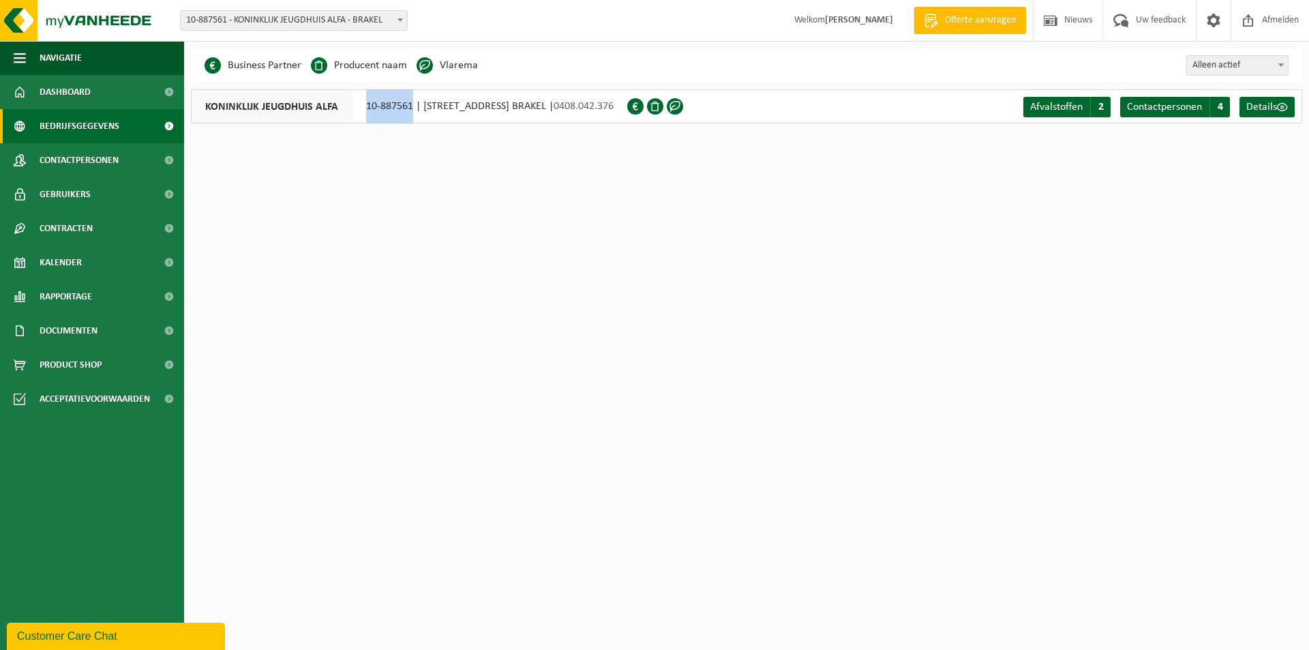
drag, startPoint x: 367, startPoint y: 106, endPoint x: 400, endPoint y: 106, distance: 32.7
click at [411, 110] on div "KONINKLIJK JEUGDHUIS ALFA 10-887561 | [STREET_ADDRESS] | 0408.042.376" at bounding box center [409, 106] width 436 height 34
copy div "10-887561"
click at [87, 633] on div "Customer Care Chat" at bounding box center [116, 636] width 198 height 16
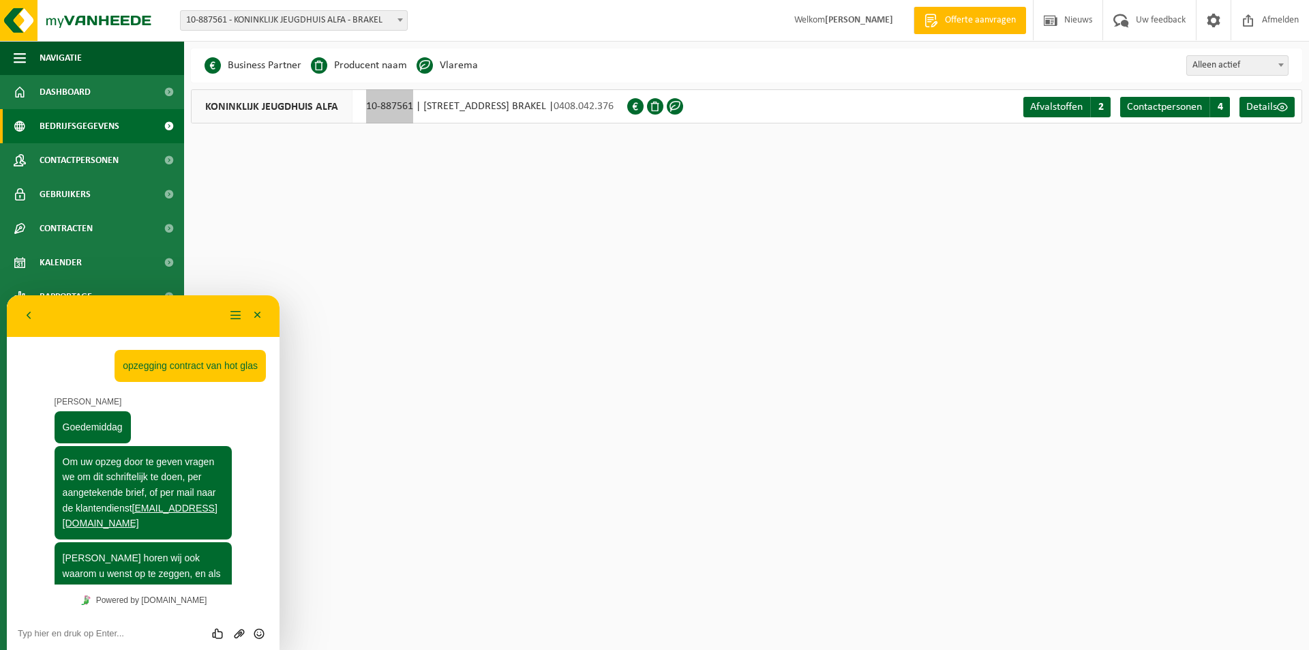
scroll to position [620, 0]
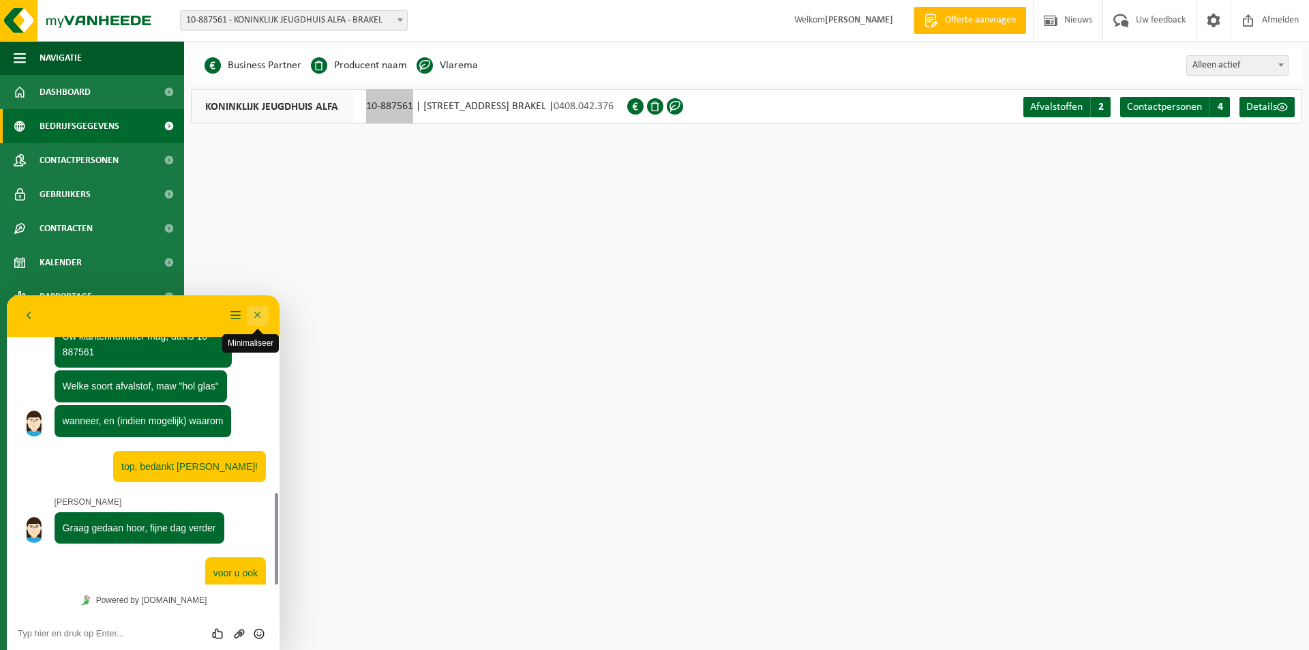
click at [263, 317] on button "Minimaliseer" at bounding box center [258, 315] width 22 height 20
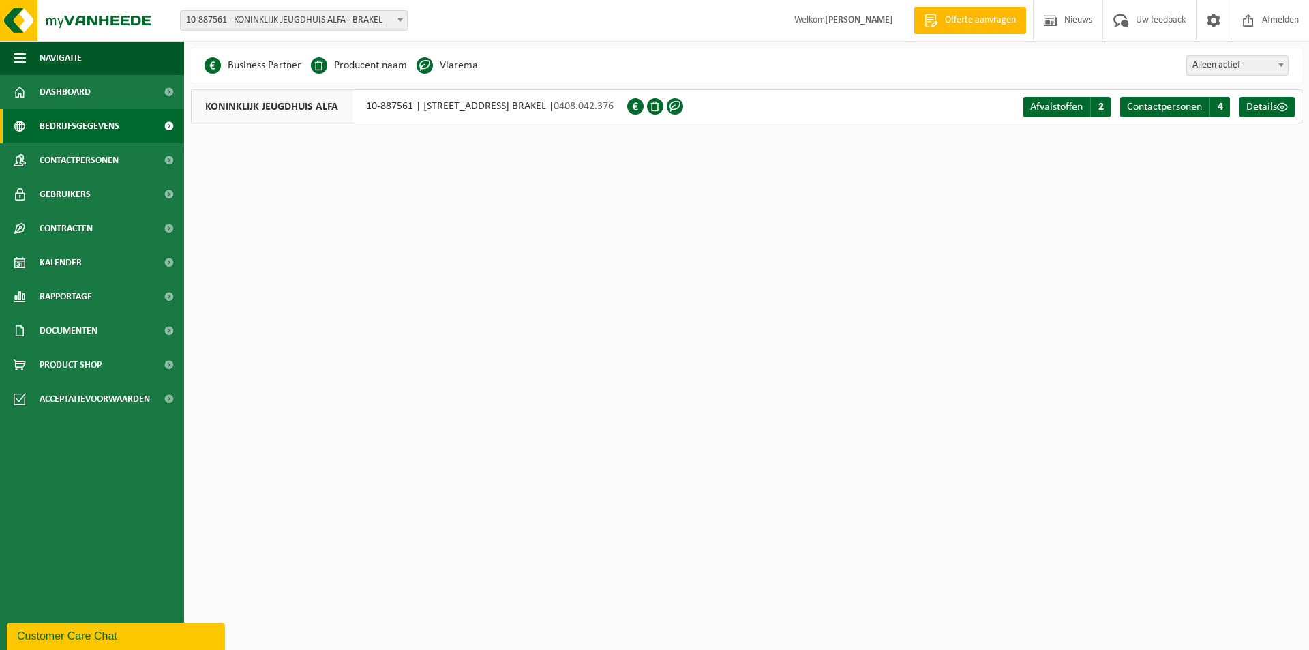
click at [933, 207] on html "Vestiging: 10-723788 - JEUGDHUIS ALFA - BRAKEL 10-887561 - KONINKLIJK JEUGDHUIS…" at bounding box center [654, 325] width 1309 height 650
click at [1057, 104] on span "Afvalstoffen" at bounding box center [1056, 107] width 52 height 11
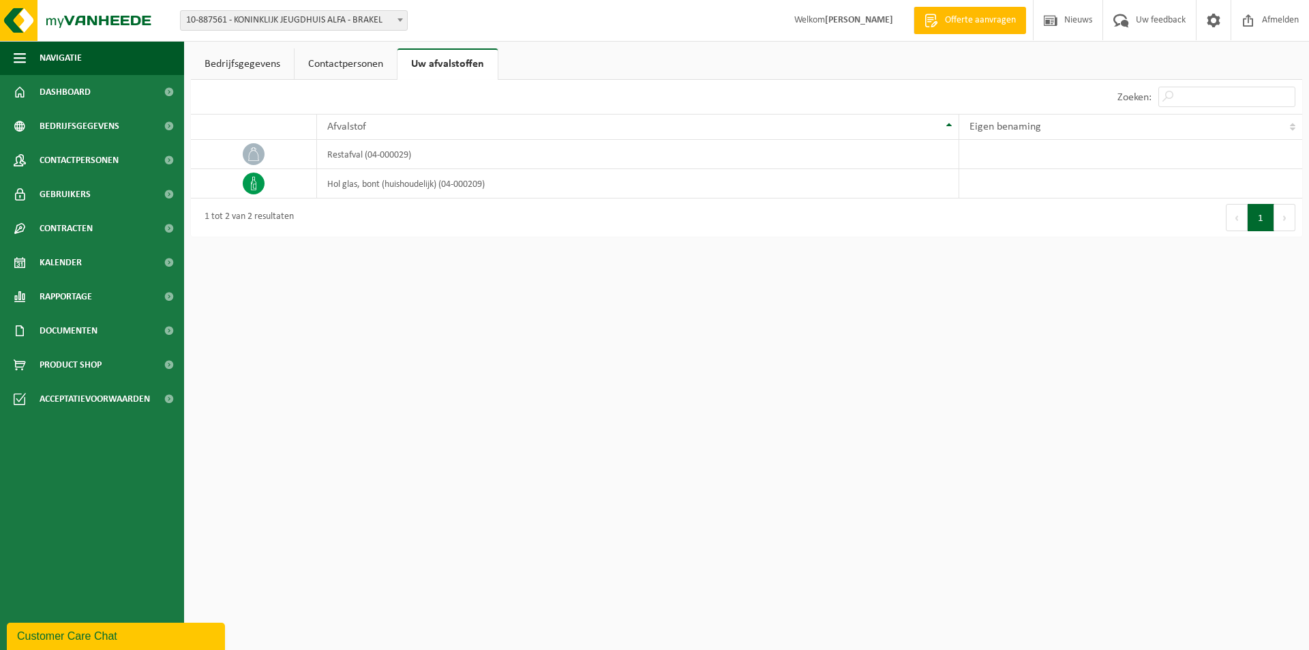
click at [365, 218] on div "1 tot 2 van 2 resultaten" at bounding box center [469, 217] width 556 height 38
drag, startPoint x: 445, startPoint y: 183, endPoint x: 487, endPoint y: 179, distance: 42.5
click at [487, 179] on td "hol glas, bont (huishoudelijk) (04-000209)" at bounding box center [638, 183] width 642 height 29
copy td "04-000209"
